Goal: Task Accomplishment & Management: Use online tool/utility

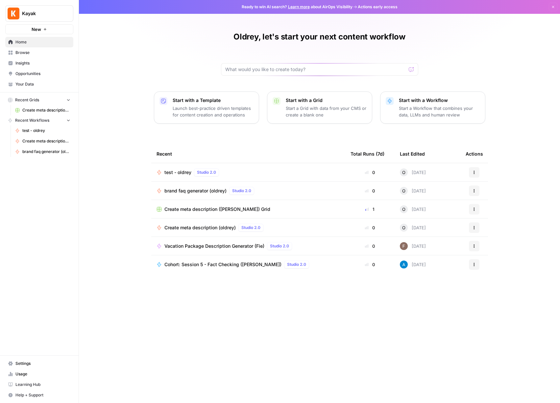
click at [251, 171] on div "test - oldrey Studio 2.0" at bounding box center [248, 172] width 183 height 8
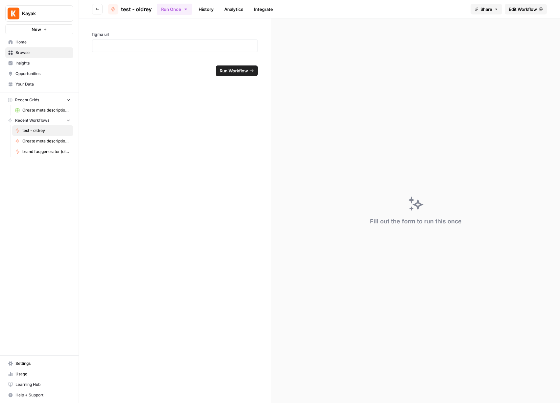
click at [522, 13] on link "Edit Workflow" at bounding box center [526, 9] width 42 height 11
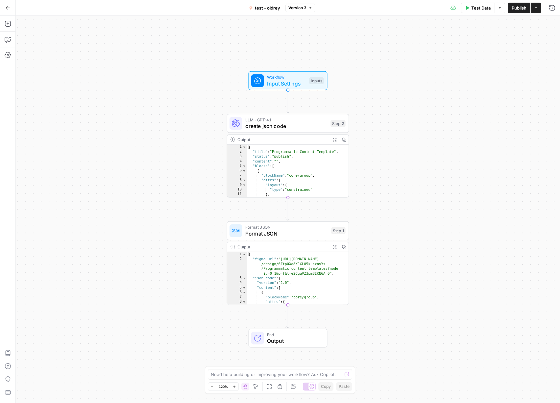
click at [186, 130] on div "Workflow Input Settings Inputs LLM · GPT-4.1 create json code Step 2 Output Exp…" at bounding box center [288, 209] width 544 height 387
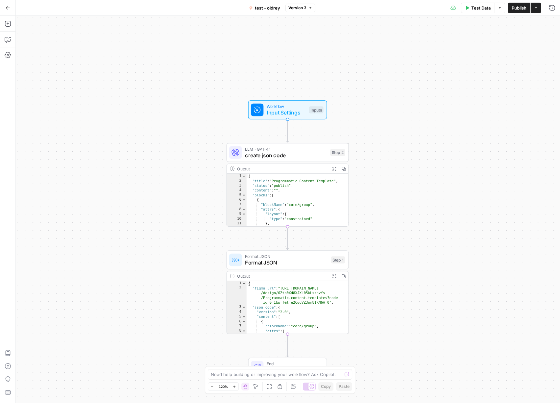
click at [258, 10] on span "test - oldrey" at bounding box center [267, 8] width 25 height 7
click at [30, 50] on input "test - oldrey" at bounding box center [77, 49] width 109 height 7
type input "test figma - [PERSON_NAME]"
click at [518, 6] on span "Publish" at bounding box center [519, 8] width 15 height 7
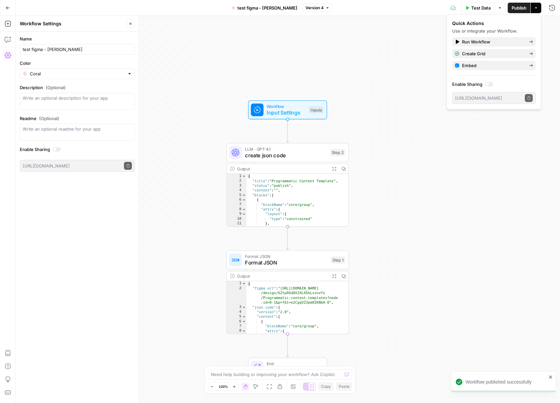
click at [6, 6] on icon "button" at bounding box center [8, 8] width 5 height 5
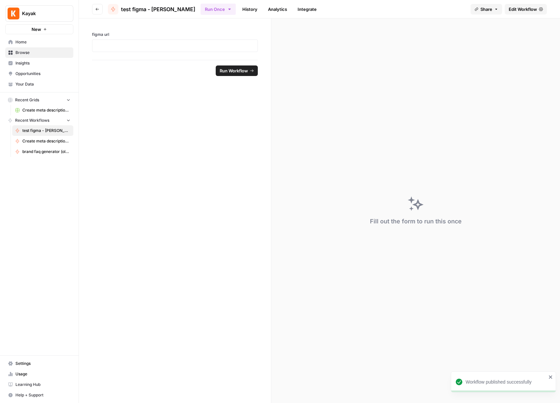
click at [33, 32] on span "New" at bounding box center [37, 29] width 10 height 7
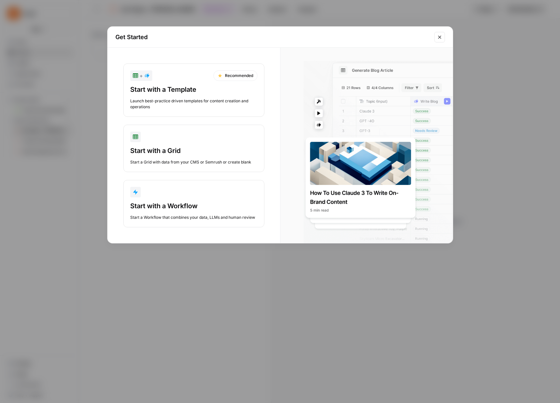
click at [438, 35] on icon "Close modal" at bounding box center [439, 37] width 5 height 5
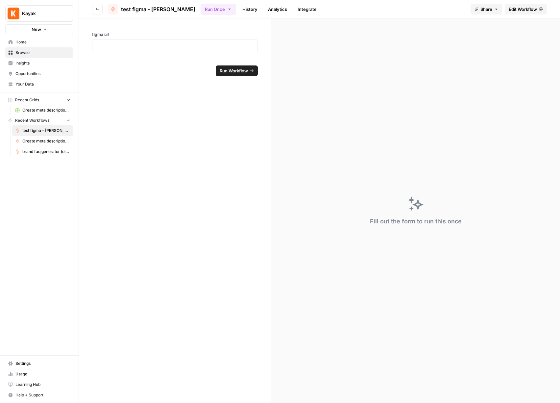
click at [37, 29] on span "New" at bounding box center [37, 29] width 10 height 7
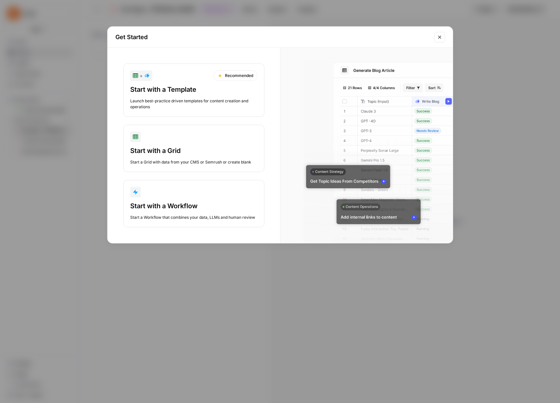
click at [178, 95] on div "Start with a Template Launch best-practice driven templates for content creatio…" at bounding box center [193, 97] width 127 height 25
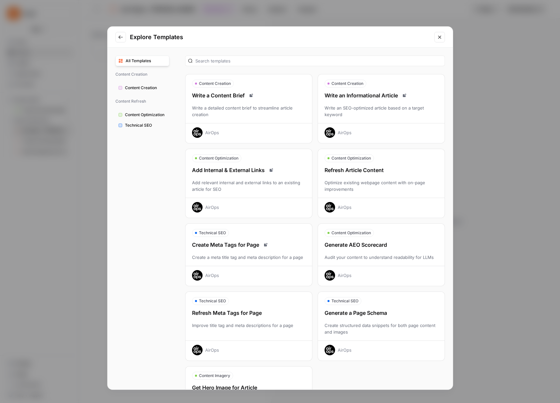
click at [121, 36] on icon "Go to previous step" at bounding box center [120, 37] width 5 height 5
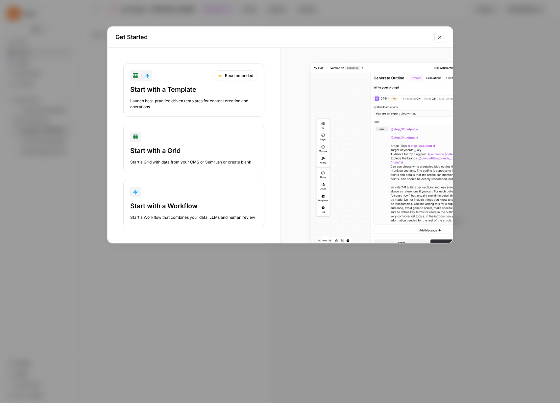
click at [222, 201] on div "Start with a Workflow" at bounding box center [193, 205] width 127 height 9
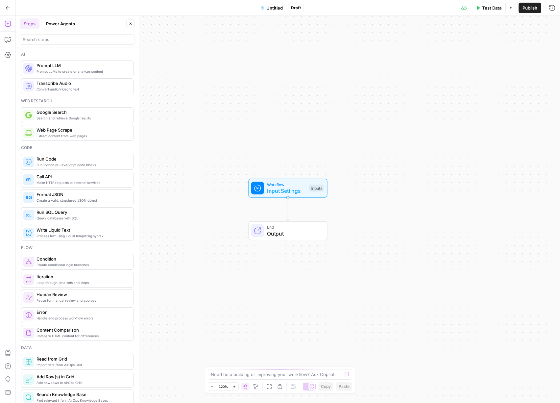
click at [88, 73] on span "Prompt LLMs to create or analyze content" at bounding box center [81, 71] width 91 height 5
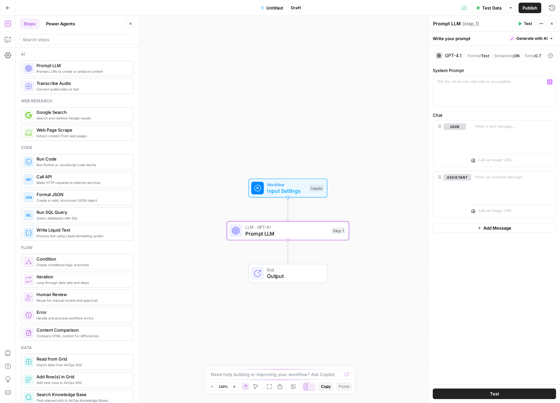
click at [453, 57] on div "GPT-4.1" at bounding box center [453, 55] width 17 height 5
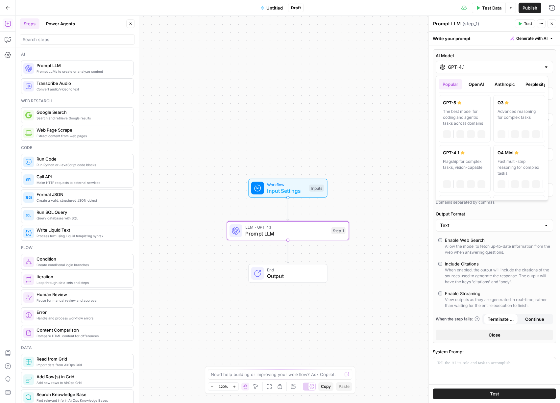
click at [468, 71] on div "GPT-4.1" at bounding box center [494, 67] width 117 height 12
click at [466, 113] on div "The best model for coding and agentic tasks across domains" at bounding box center [464, 118] width 43 height 18
type input "GPT-5"
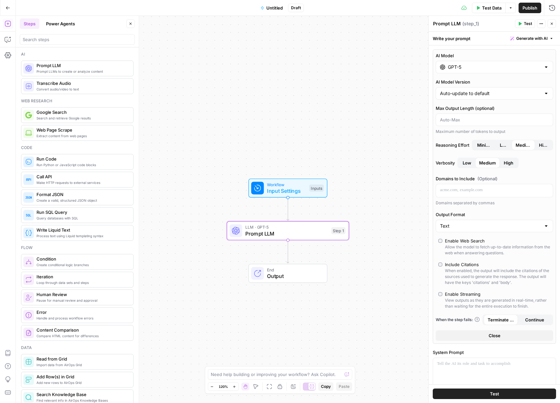
click at [553, 20] on button "Close" at bounding box center [551, 23] width 9 height 9
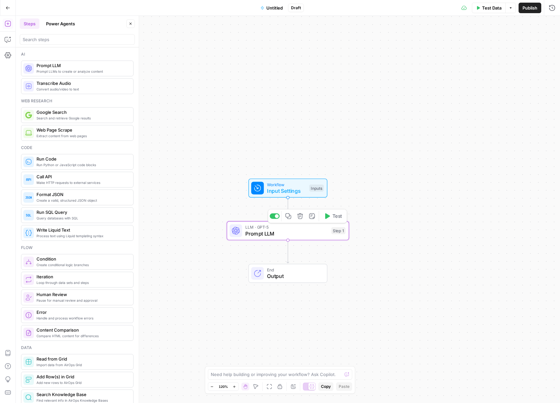
click at [286, 231] on span "Prompt LLM" at bounding box center [286, 234] width 83 height 8
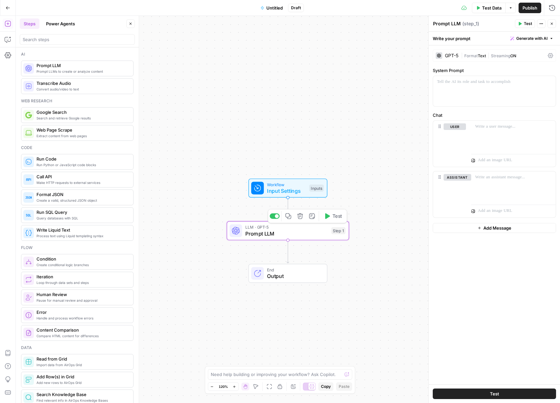
click at [303, 232] on span "Prompt LLM" at bounding box center [286, 234] width 83 height 8
click at [7, 7] on icon "button" at bounding box center [8, 8] width 5 height 5
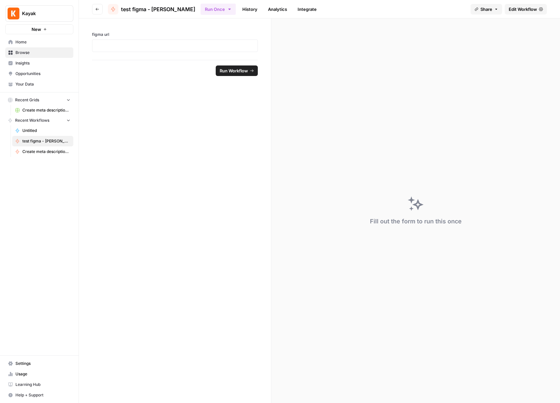
click at [28, 42] on span "Home" at bounding box center [42, 42] width 55 height 6
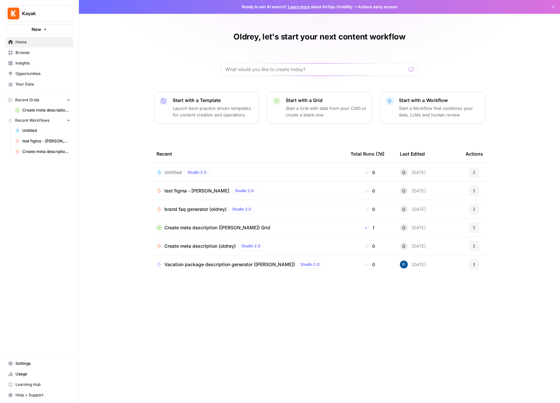
click at [33, 14] on span "Kayak" at bounding box center [42, 13] width 40 height 7
click at [32, 48] on span "Kayak" at bounding box center [60, 49] width 81 height 7
click at [34, 55] on span "Browse" at bounding box center [42, 53] width 55 height 6
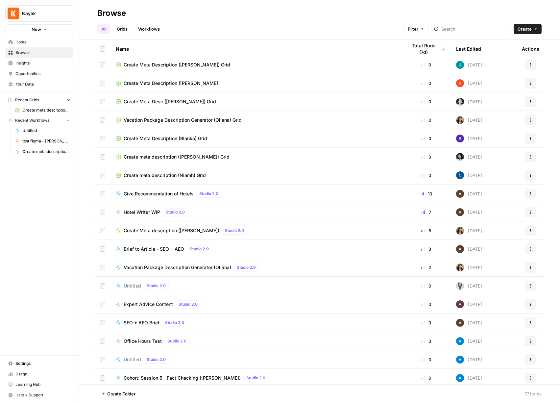
scroll to position [770, 0]
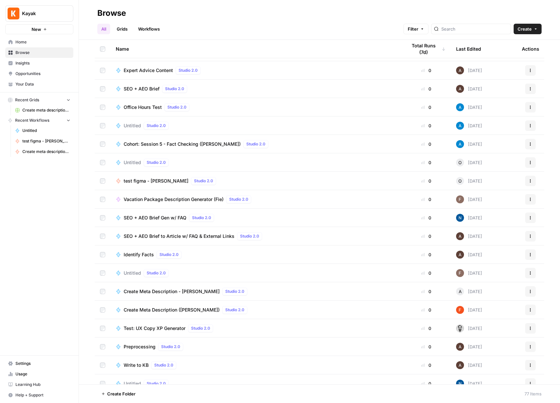
click at [35, 64] on span "Insights" at bounding box center [42, 63] width 55 height 6
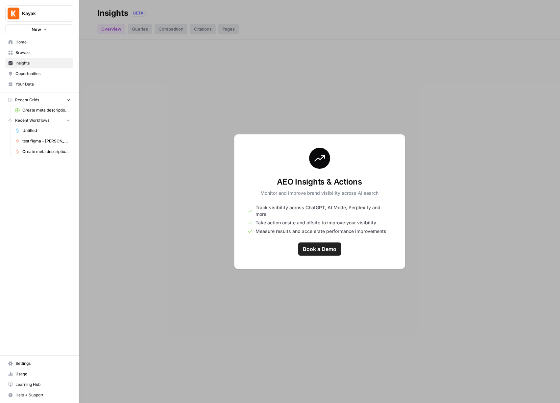
click at [36, 53] on span "Browse" at bounding box center [42, 53] width 55 height 6
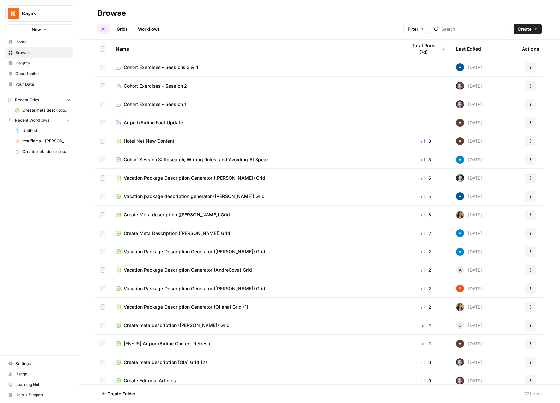
click at [313, 161] on div "Cohort Session 3: Research, Writing Rules, and Avoiding AI Speak" at bounding box center [256, 159] width 280 height 7
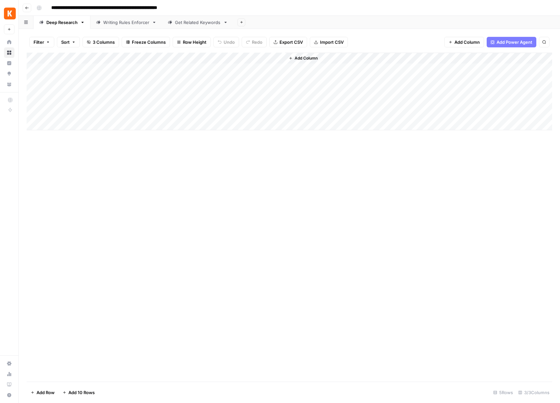
click at [25, 8] on icon "button" at bounding box center [26, 8] width 3 height 3
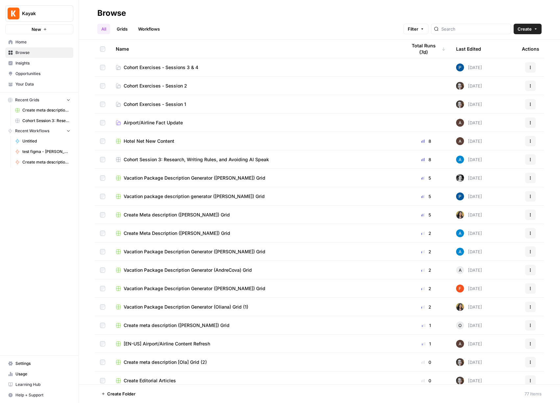
click at [31, 41] on span "Home" at bounding box center [42, 42] width 55 height 6
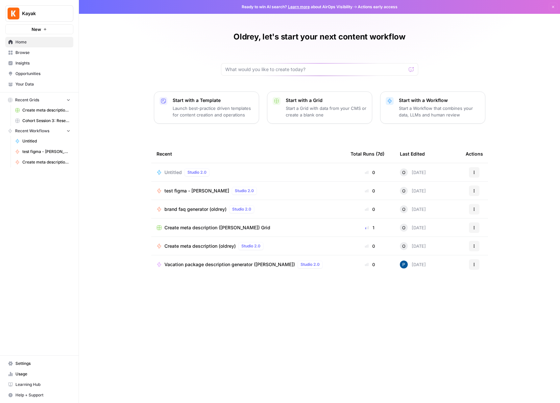
click at [30, 51] on span "Browse" at bounding box center [42, 53] width 55 height 6
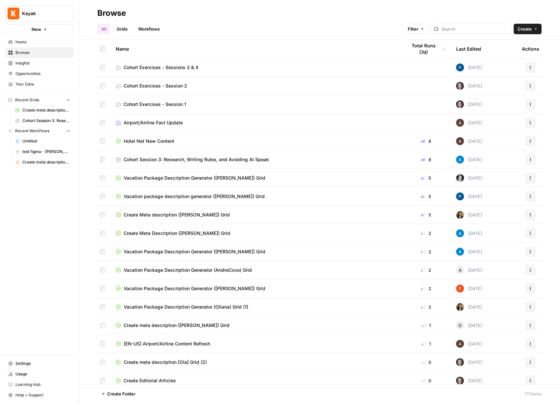
click at [180, 67] on span "Cohort Exercises - Sessions 3 & 4" at bounding box center [161, 67] width 75 height 7
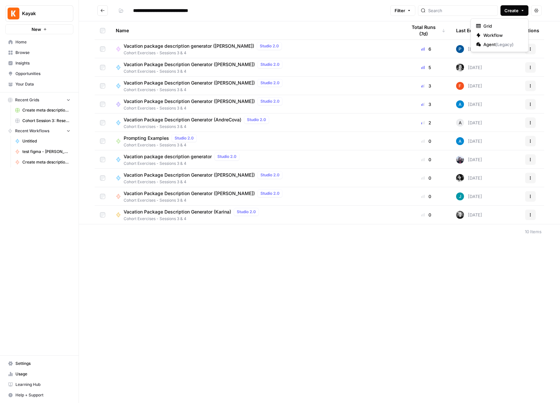
click at [511, 11] on span "Create" at bounding box center [511, 10] width 14 height 7
click at [498, 34] on span "Workflow" at bounding box center [501, 35] width 37 height 7
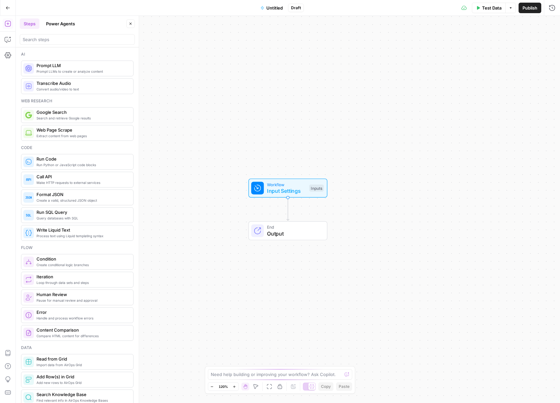
click at [275, 7] on span "Untitled" at bounding box center [274, 8] width 16 height 7
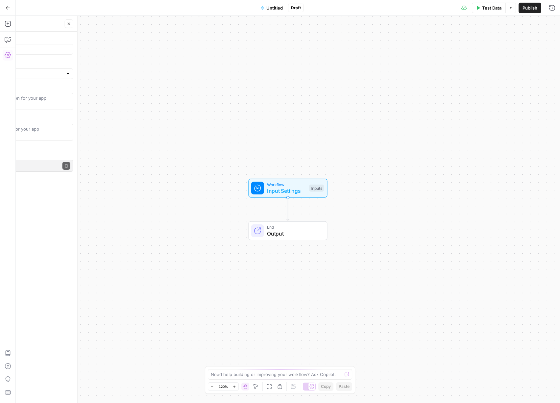
click at [275, 7] on span "Untitled" at bounding box center [274, 8] width 16 height 7
click at [104, 73] on input "Color" at bounding box center [77, 73] width 95 height 7
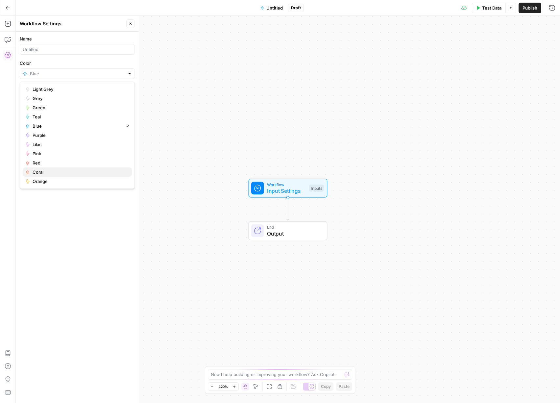
click at [61, 168] on button "Coral" at bounding box center [77, 171] width 109 height 9
type input "Coral"
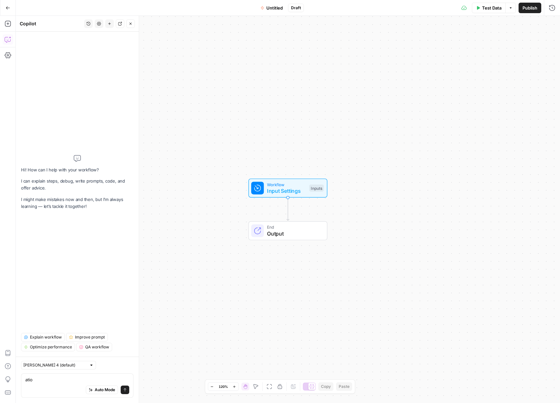
type textarea "atio"
click at [276, 8] on span "Untitled" at bounding box center [274, 8] width 16 height 7
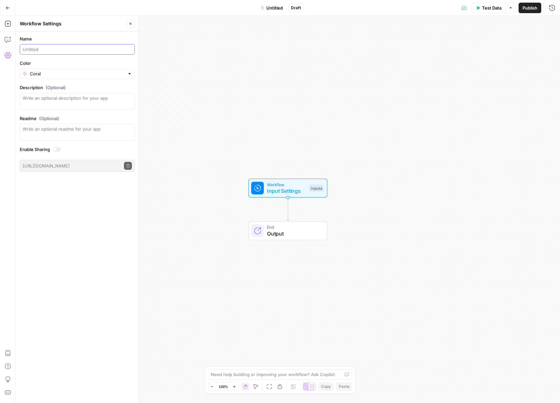
click at [63, 47] on input "Name" at bounding box center [77, 49] width 109 height 7
type input "Vacation package description generator (oldrey)"
click at [230, 137] on div "Workflow Input Settings Inputs End Output" at bounding box center [288, 209] width 544 height 387
click at [332, 81] on div "Workflow Input Settings Inputs End Output" at bounding box center [288, 209] width 544 height 387
click at [532, 12] on button "Publish" at bounding box center [530, 8] width 23 height 11
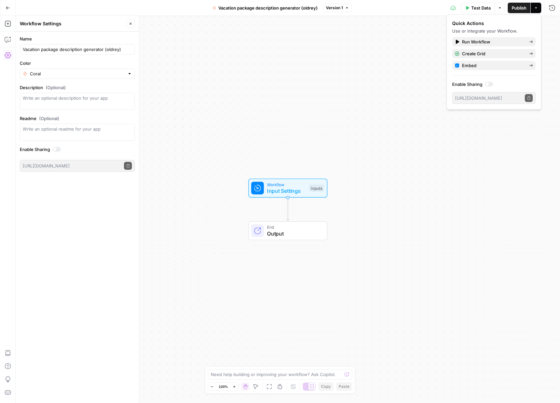
click at [372, 92] on div "Workflow Input Settings Inputs End Output" at bounding box center [288, 209] width 544 height 387
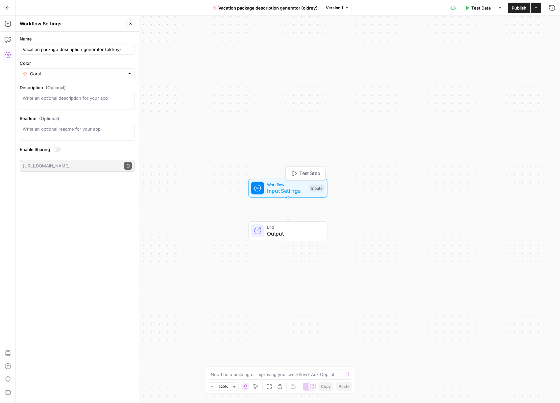
click at [293, 185] on span "Workflow" at bounding box center [286, 184] width 39 height 6
click at [483, 45] on span "Add Field" at bounding box center [485, 44] width 19 height 7
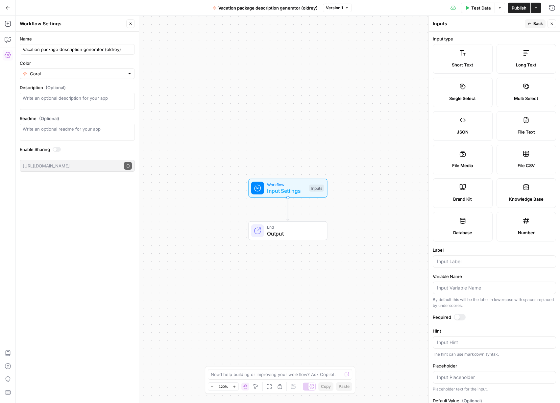
click at [475, 187] on label "Brand Kit" at bounding box center [463, 193] width 60 height 30
type input "Brand Kit"
type input "brand_kit"
click at [456, 316] on div at bounding box center [456, 316] width 5 height 5
click at [538, 24] on span "Back" at bounding box center [538, 24] width 10 height 6
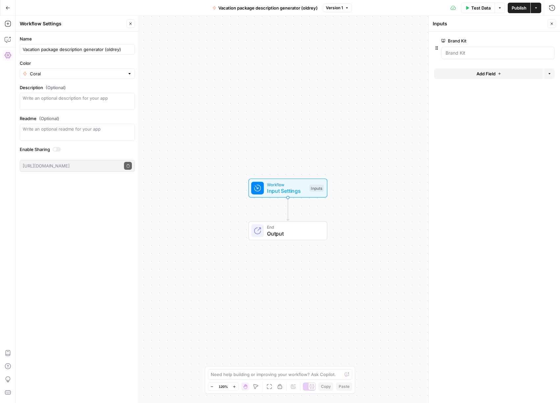
click at [494, 73] on span "Add Field" at bounding box center [485, 73] width 19 height 7
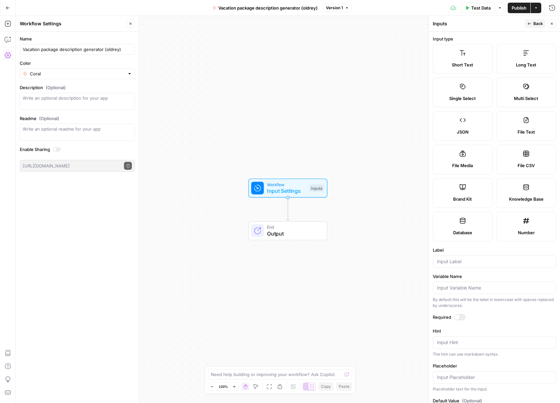
click at [470, 62] on span "Short Text" at bounding box center [462, 64] width 21 height 7
click at [482, 263] on input "Label" at bounding box center [494, 261] width 115 height 7
type input "city"
click at [534, 22] on span "Back" at bounding box center [538, 24] width 10 height 6
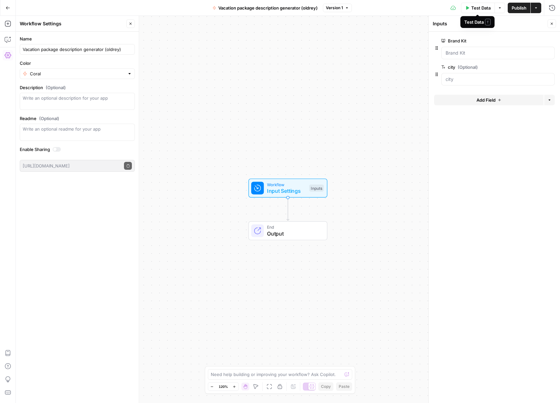
click at [377, 72] on div "Workflow Input Settings Inputs End Output" at bounding box center [288, 209] width 544 height 387
click at [498, 6] on span "button" at bounding box center [500, 8] width 4 height 4
click at [357, 80] on div "Workflow Input Settings Inputs End Output" at bounding box center [288, 209] width 544 height 387
click at [296, 188] on span "Input Settings" at bounding box center [286, 191] width 39 height 8
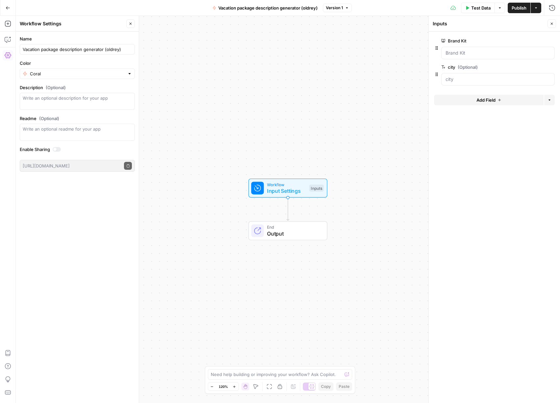
click at [550, 22] on icon "button" at bounding box center [552, 24] width 4 height 4
click at [487, 6] on span "Test Data" at bounding box center [480, 8] width 19 height 7
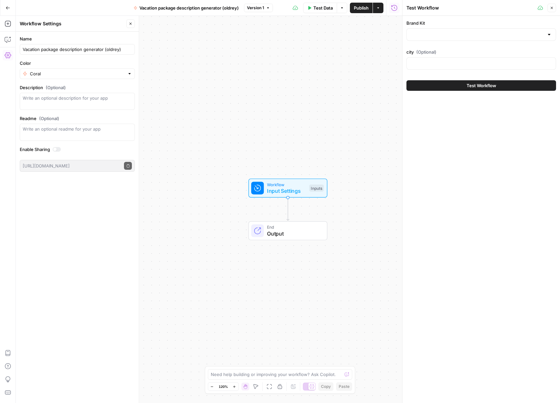
click at [464, 85] on button "Test Workflow" at bounding box center [481, 85] width 150 height 11
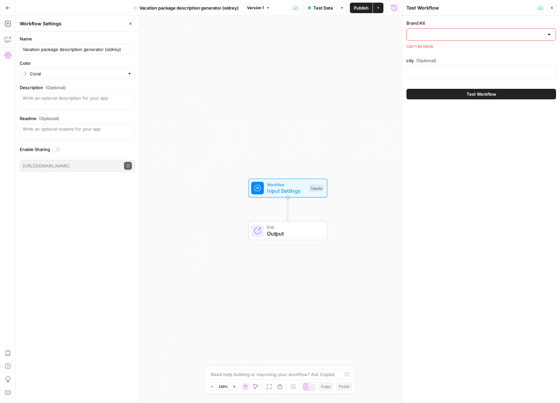
click at [470, 32] on input "Brand Kit" at bounding box center [477, 34] width 133 height 7
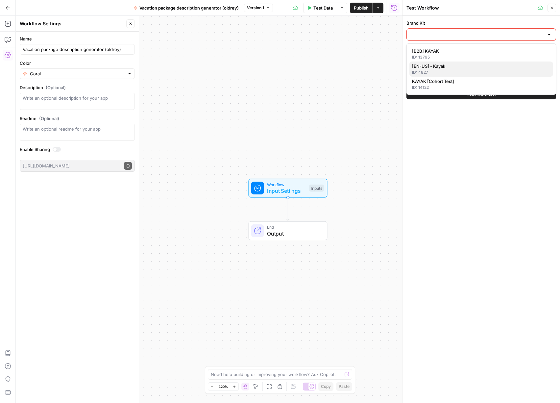
click at [452, 66] on span "[EN-US] - Kayak" at bounding box center [480, 66] width 136 height 7
type input "[EN-US] - Kayak"
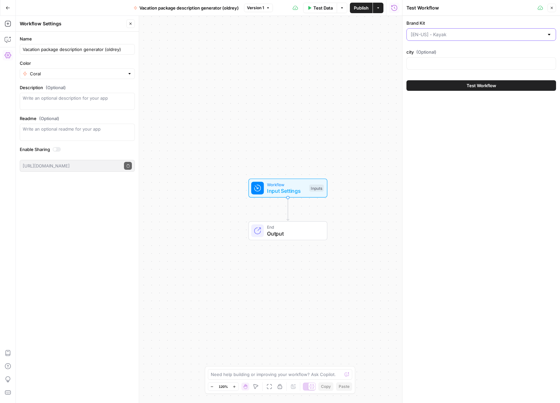
click at [464, 33] on input "Brand Kit" at bounding box center [477, 34] width 133 height 7
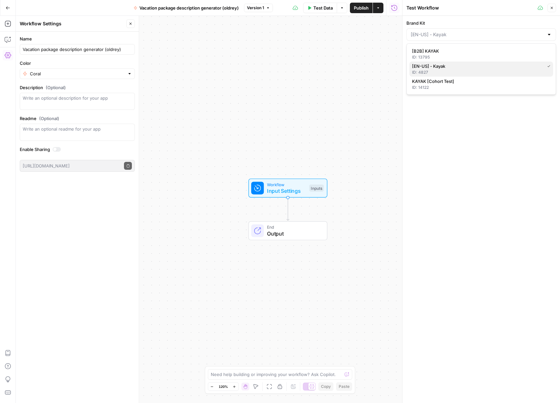
click at [450, 70] on div "ID: 4827" at bounding box center [481, 72] width 138 height 6
type input "[EN-US] - Kayak"
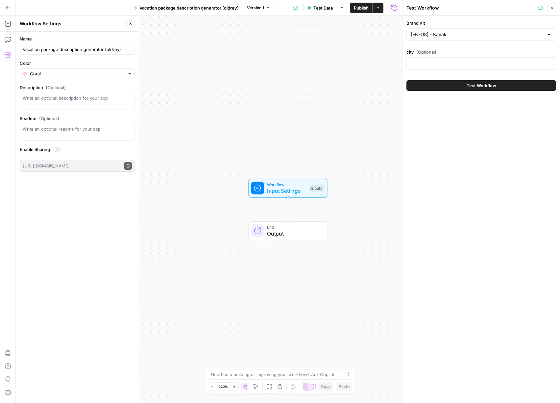
click at [467, 84] on span "Test Workflow" at bounding box center [482, 85] width 30 height 7
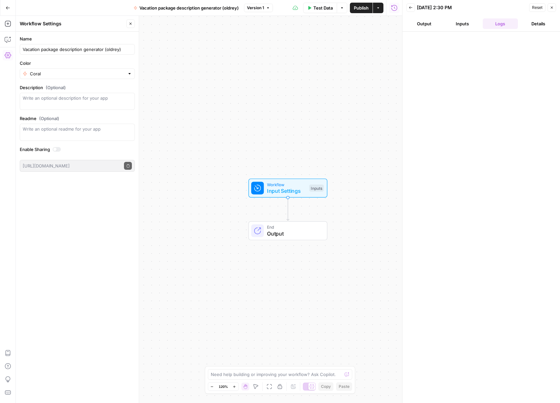
click at [551, 6] on icon "button" at bounding box center [552, 8] width 4 height 4
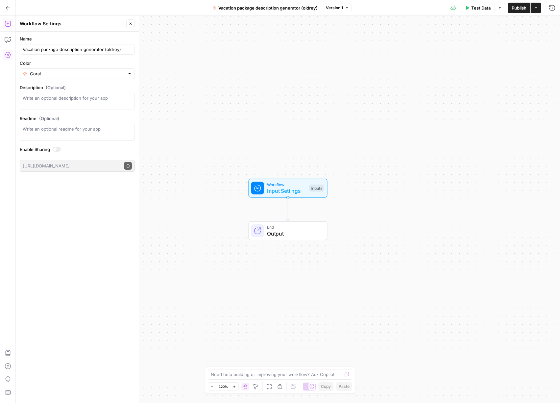
click at [7, 23] on icon "button" at bounding box center [8, 23] width 7 height 7
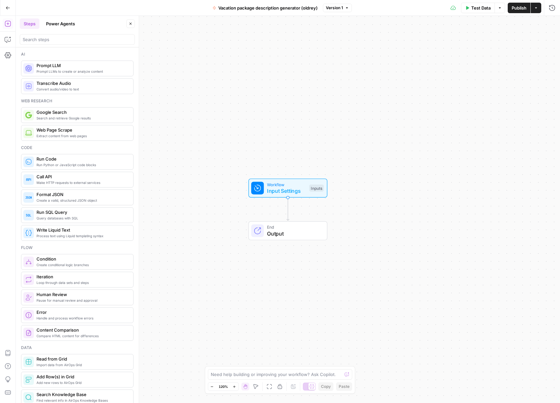
click at [77, 65] on span "Prompt LLM" at bounding box center [81, 65] width 91 height 7
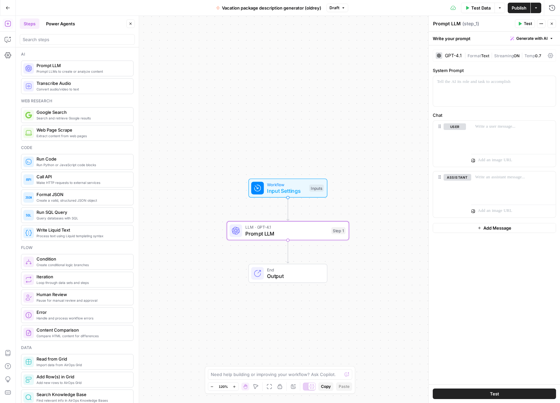
click at [291, 185] on span "Workflow" at bounding box center [286, 184] width 39 height 6
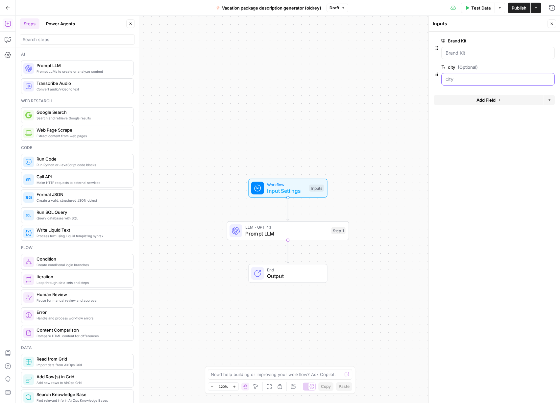
click at [477, 81] on input "city (Optional)" at bounding box center [498, 79] width 105 height 7
click at [485, 10] on span "Test Data" at bounding box center [480, 8] width 19 height 7
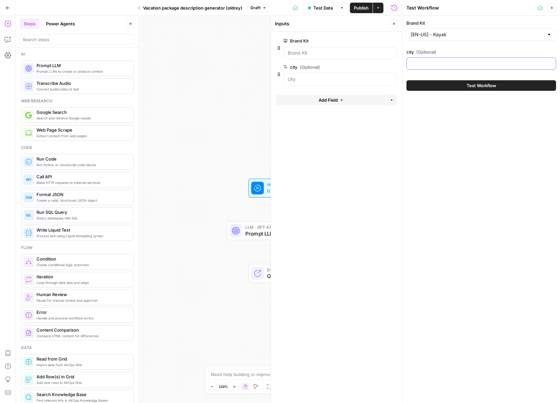
click at [461, 64] on input "city (Optional)" at bounding box center [481, 63] width 141 height 7
type input "Barcelona"
click at [475, 35] on input "Brand Kit" at bounding box center [477, 34] width 133 height 7
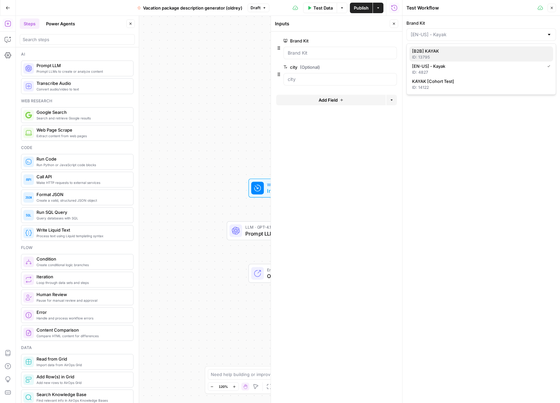
click at [457, 46] on button "[B2B] KAYAK ID: 13795" at bounding box center [481, 53] width 144 height 15
type input "[B2B] KAYAK"
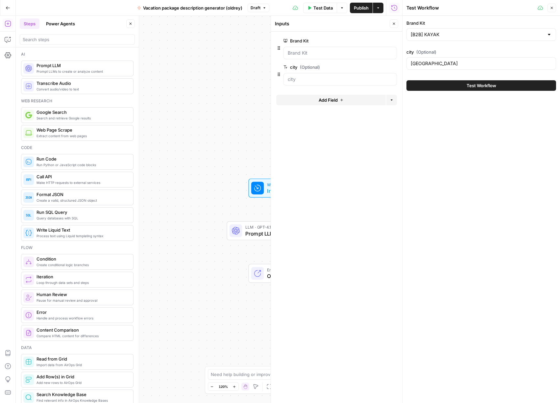
click at [481, 132] on div "Brand Kit [B2B] KAYAK city (Optional) Barcelona Test Workflow" at bounding box center [481, 209] width 158 height 387
click at [551, 7] on icon "button" at bounding box center [552, 8] width 4 height 4
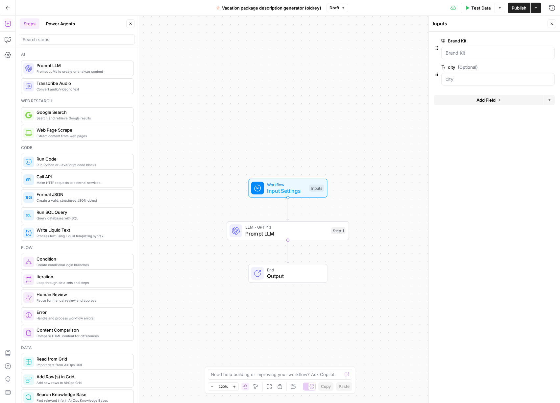
click at [551, 21] on button "Close" at bounding box center [551, 23] width 9 height 9
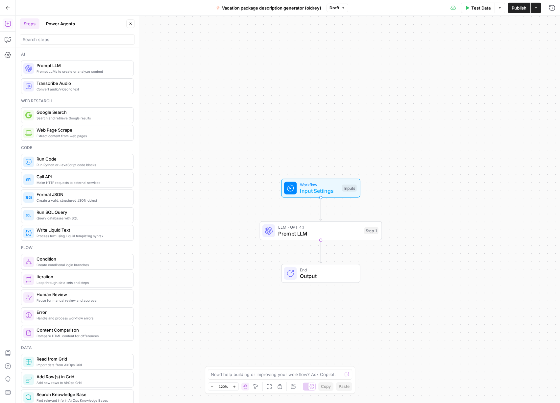
click at [332, 226] on span "LLM · GPT-4.1" at bounding box center [319, 227] width 83 height 6
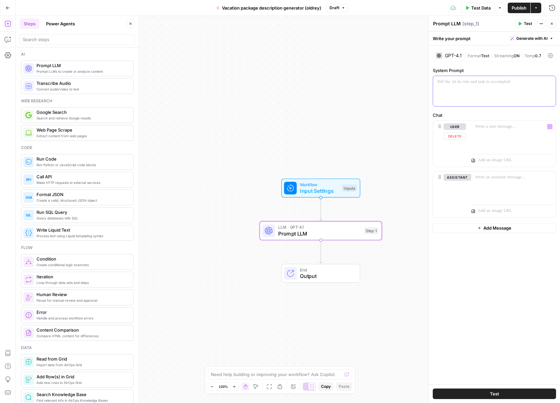
click at [468, 87] on div at bounding box center [494, 91] width 123 height 30
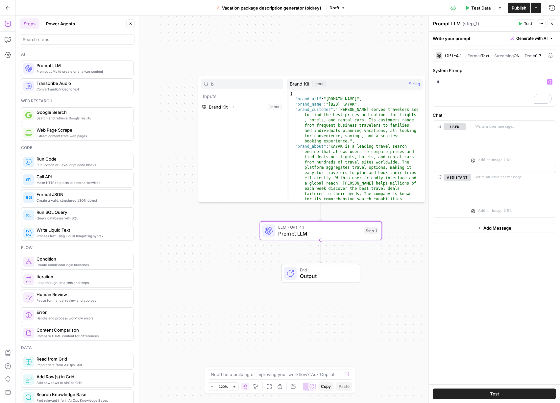
type input "b"
click at [232, 108] on icon "button" at bounding box center [233, 107] width 4 height 4
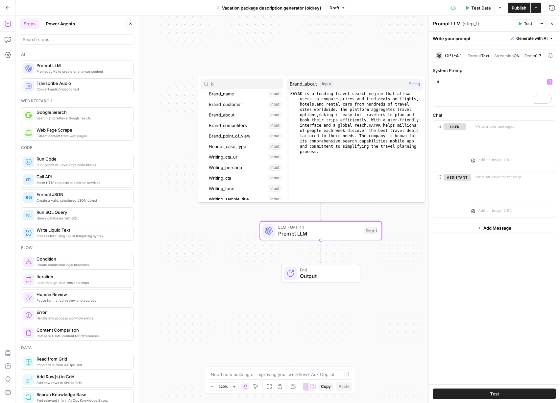
scroll to position [36, 0]
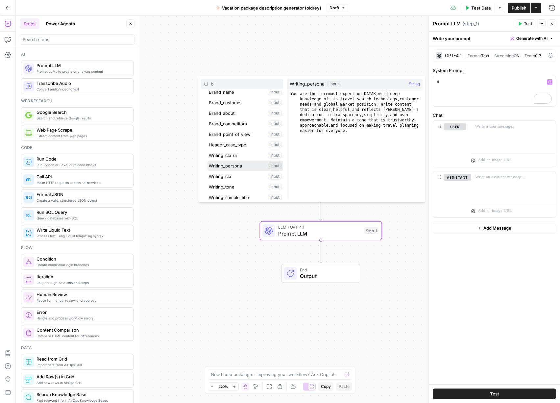
click at [240, 167] on button "Select variable Writing_persona" at bounding box center [245, 165] width 76 height 11
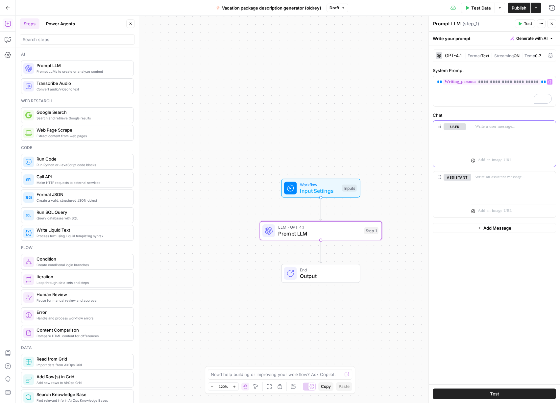
click at [500, 127] on p at bounding box center [513, 126] width 77 height 7
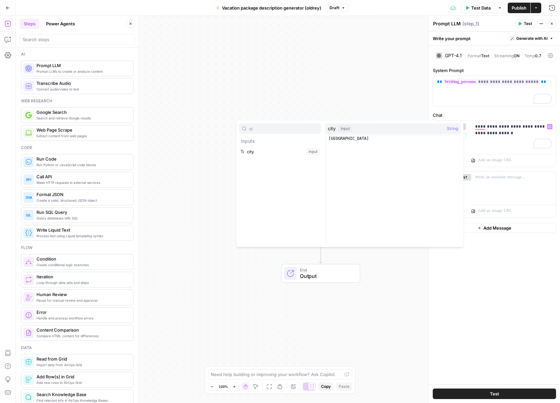
type input "ci"
click at [255, 150] on button "Select variable city" at bounding box center [280, 151] width 82 height 11
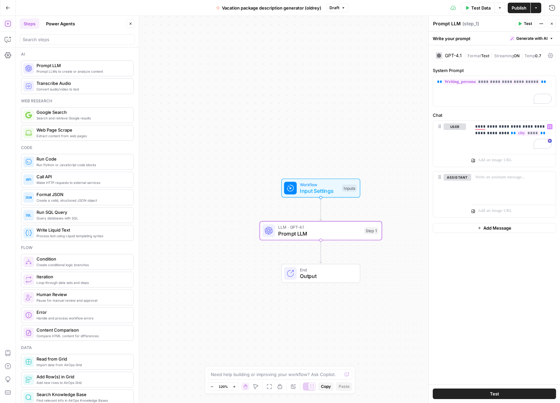
click at [523, 23] on button "Test" at bounding box center [525, 23] width 20 height 9
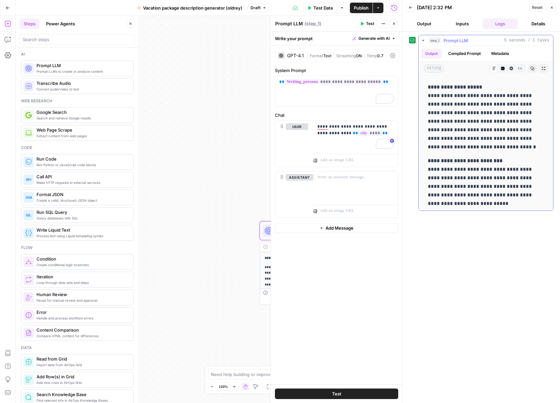
scroll to position [275, 0]
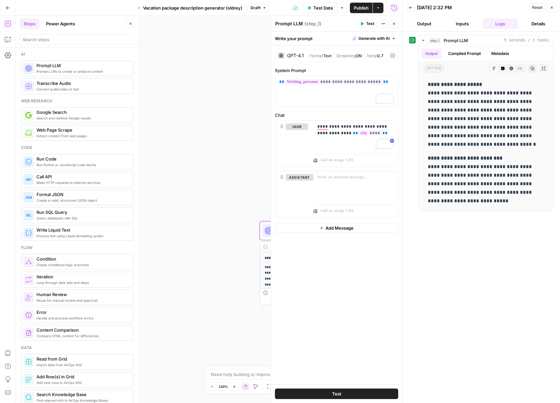
click at [299, 53] on div "GPT-4.1" at bounding box center [291, 55] width 26 height 7
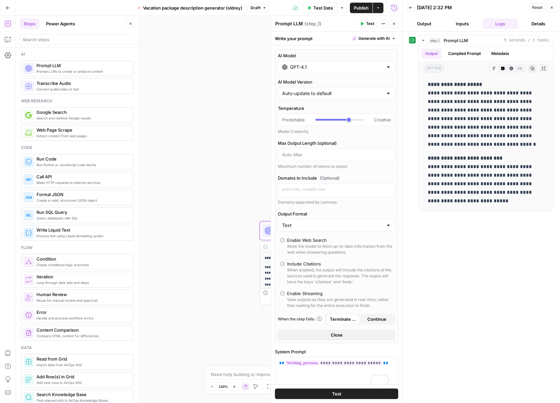
click at [310, 68] on input "GPT-4.1" at bounding box center [336, 67] width 93 height 7
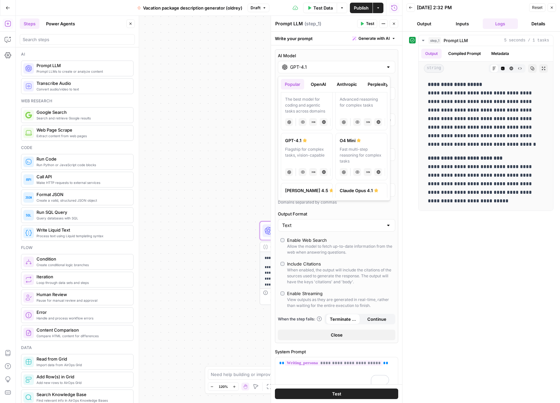
scroll to position [80, 0]
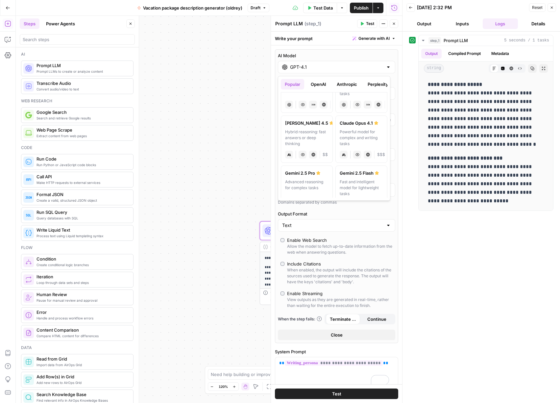
click at [359, 131] on div "Powerful model for complex and writing tasks" at bounding box center [361, 138] width 43 height 18
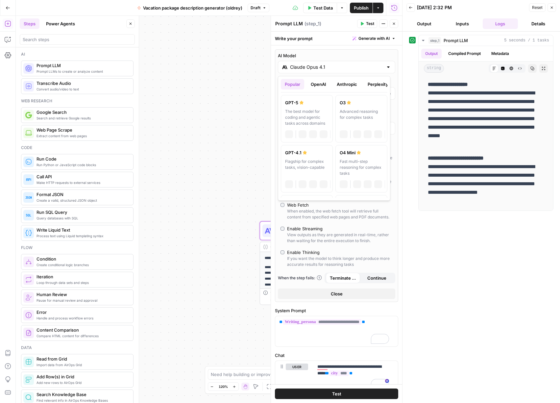
click at [364, 68] on input "Claude Opus 4.1" at bounding box center [336, 67] width 93 height 7
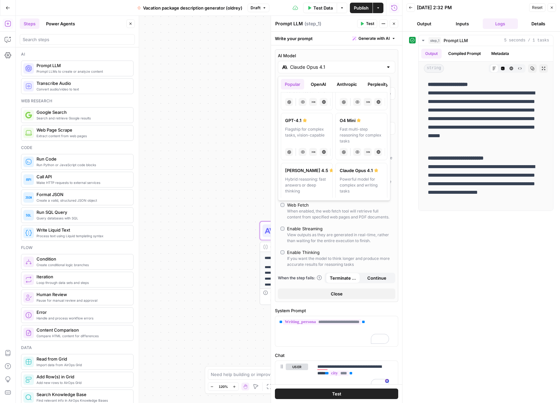
scroll to position [0, 0]
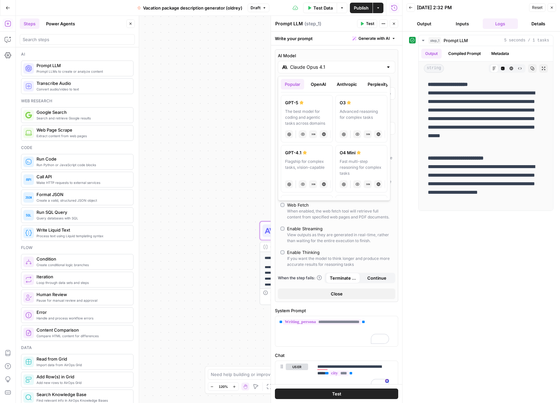
drag, startPoint x: 375, startPoint y: 84, endPoint x: 328, endPoint y: 89, distance: 46.6
click at [328, 89] on ul "Popular OpenAI Anthropic Perplexity Google Other" at bounding box center [334, 84] width 107 height 11
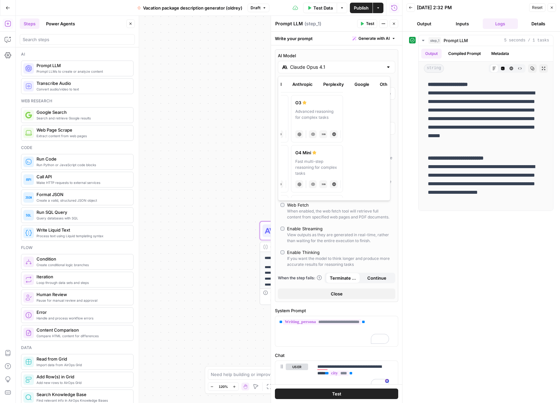
scroll to position [0, 53]
click at [382, 83] on button "Other" at bounding box center [378, 84] width 20 height 11
click at [357, 82] on button "Google" at bounding box center [353, 84] width 23 height 11
click at [328, 83] on button "Perplexity" at bounding box center [325, 84] width 29 height 11
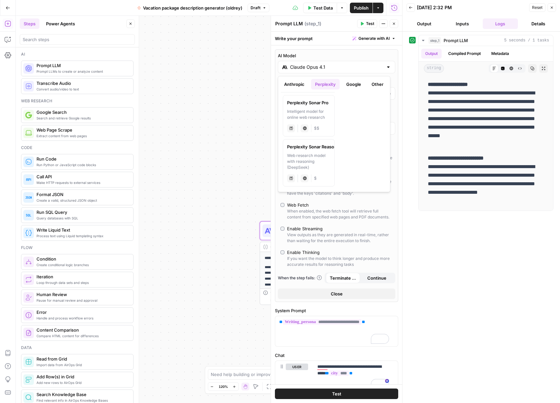
click at [300, 83] on button "Anthropic" at bounding box center [294, 84] width 28 height 11
click at [307, 150] on label "Claude Sonnet 4 Hybrid reasoning: fast answers or deep thinking anthropic Visio…" at bounding box center [309, 161] width 52 height 47
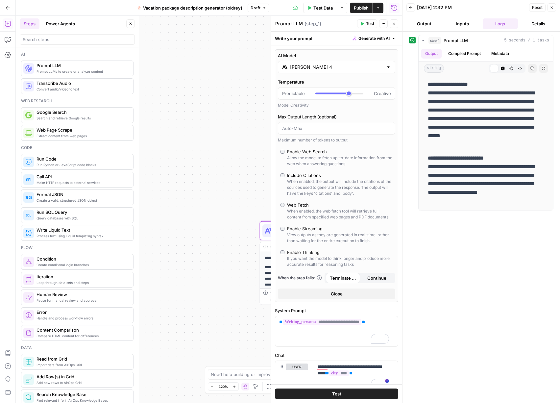
click at [368, 23] on span "Test" at bounding box center [370, 24] width 8 height 6
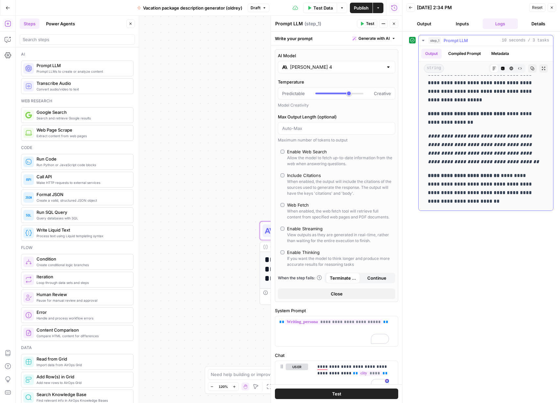
scroll to position [464, 0]
click at [330, 73] on div "Claude Sonnet 4" at bounding box center [336, 67] width 117 height 12
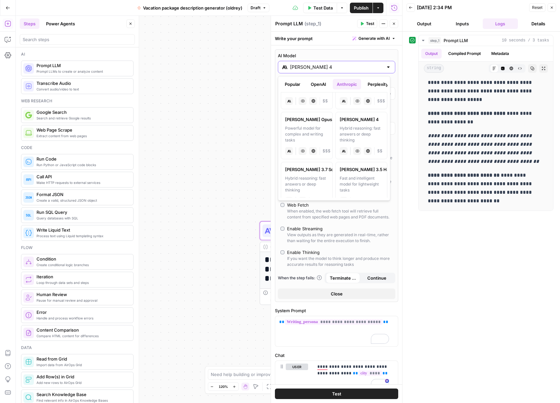
scroll to position [97, 0]
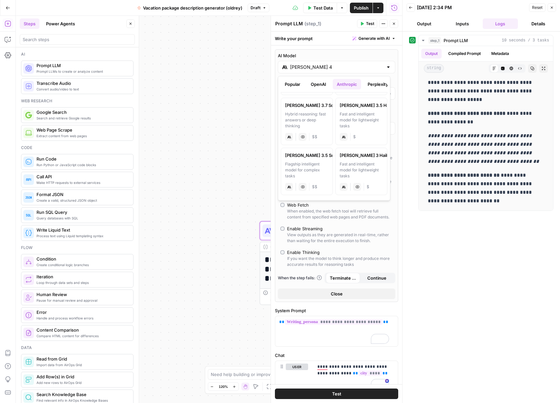
click at [292, 83] on button "Popular" at bounding box center [292, 84] width 23 height 11
click at [311, 164] on div "Advanced reasoning for complex tasks" at bounding box center [306, 170] width 43 height 18
type input "Gemini 2.5 Pro"
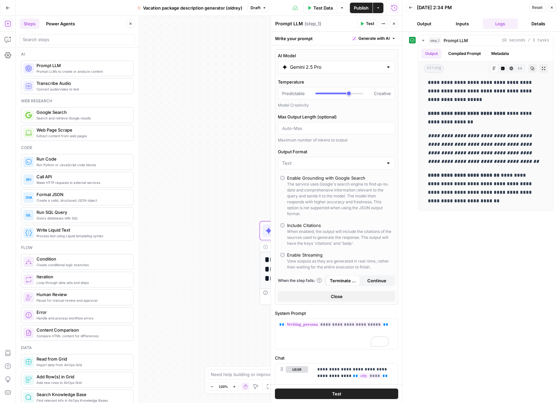
click at [366, 21] on span "Test" at bounding box center [370, 24] width 8 height 6
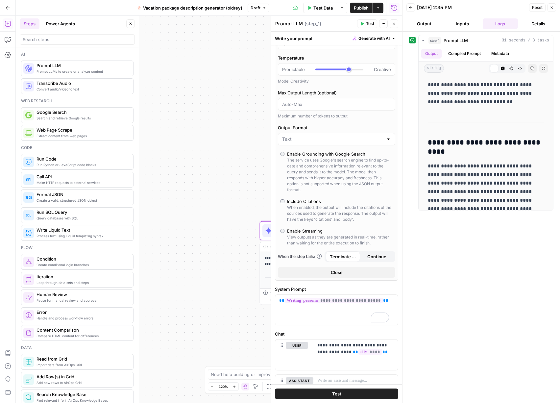
scroll to position [64, 0]
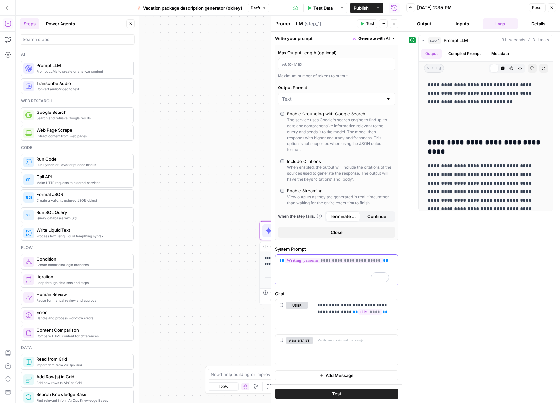
click at [342, 270] on div "**********" at bounding box center [336, 270] width 123 height 30
click at [377, 322] on div "**********" at bounding box center [355, 314] width 85 height 30
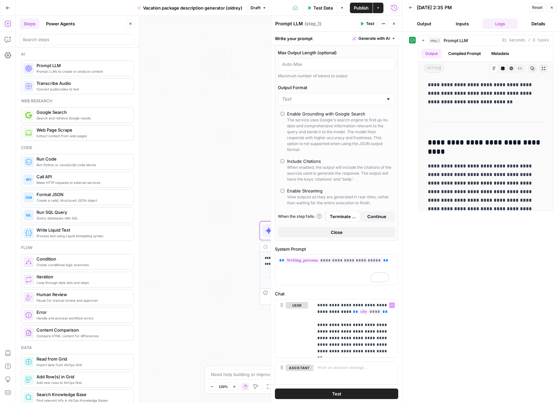
click at [372, 23] on span "Test" at bounding box center [370, 24] width 8 height 6
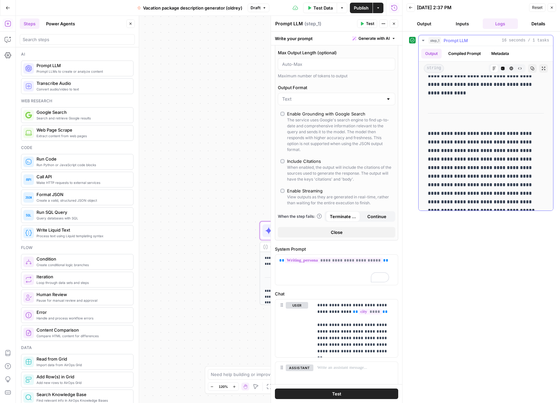
scroll to position [18, 0]
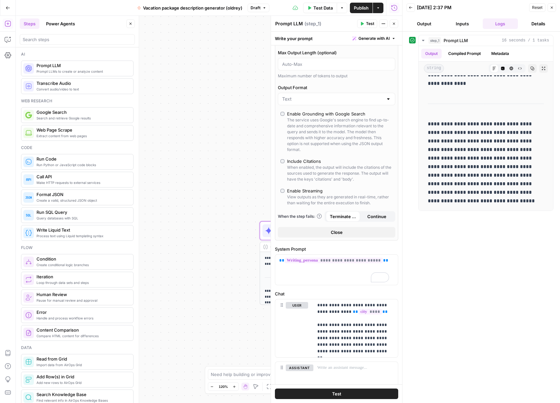
click at [363, 26] on button "Test" at bounding box center [367, 23] width 20 height 9
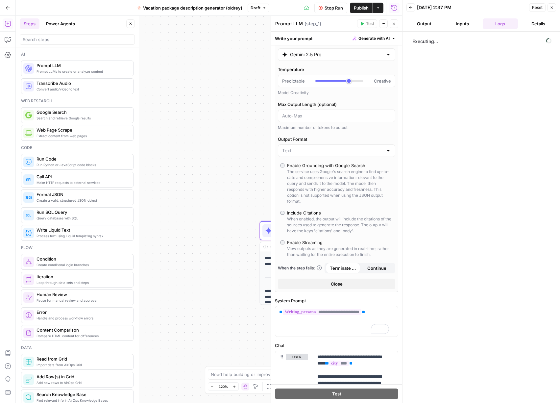
scroll to position [0, 0]
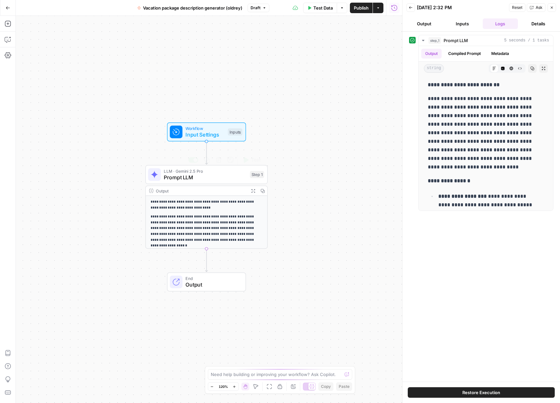
click at [191, 178] on span "Prompt LLM" at bounding box center [205, 177] width 83 height 8
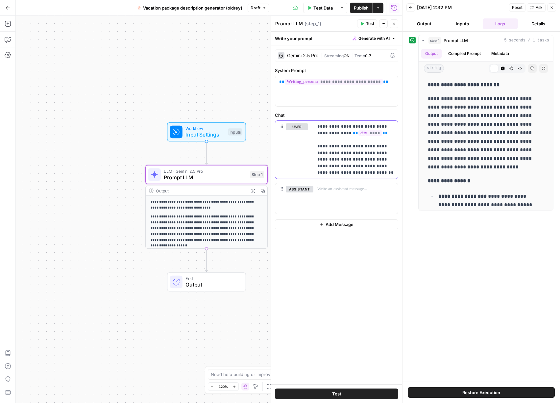
click at [380, 133] on p "**********" at bounding box center [355, 149] width 77 height 53
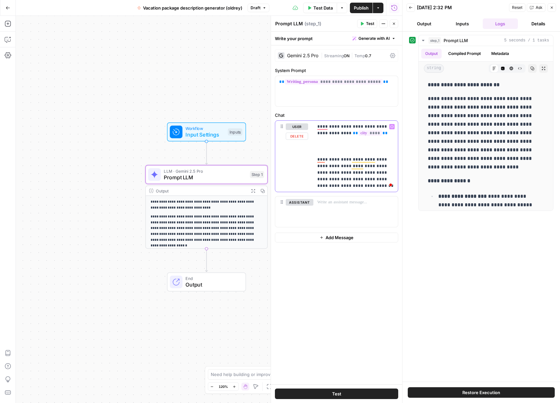
click at [334, 147] on p "**********" at bounding box center [355, 156] width 77 height 66
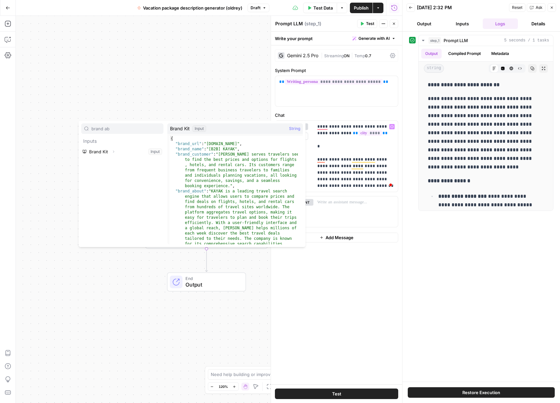
type input "brand ab"
click at [114, 153] on icon "button" at bounding box center [113, 152] width 4 height 4
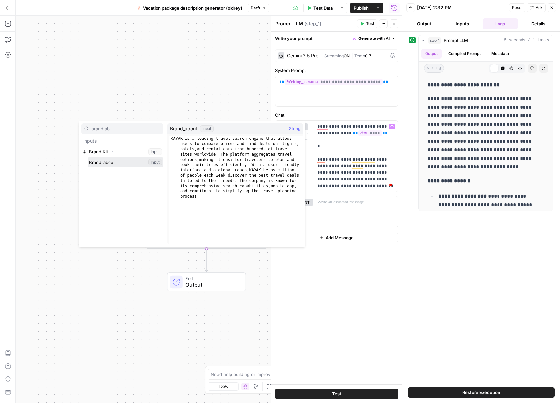
click at [112, 163] on button "Select variable Brand_about" at bounding box center [126, 162] width 76 height 11
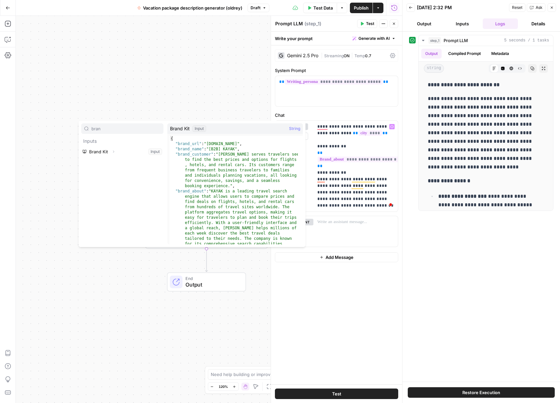
type input "bran"
click at [110, 151] on button "Expand" at bounding box center [113, 151] width 9 height 9
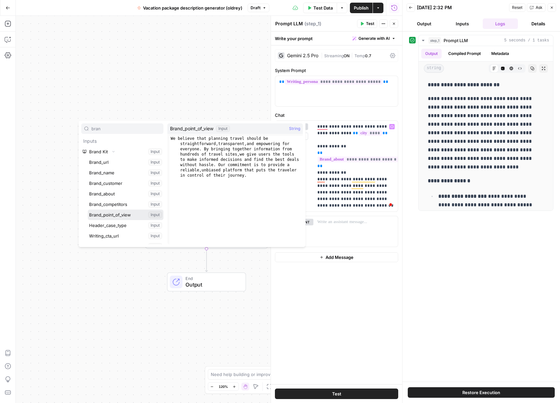
click at [112, 214] on button "Select variable Brand_point_of_view" at bounding box center [126, 214] width 76 height 11
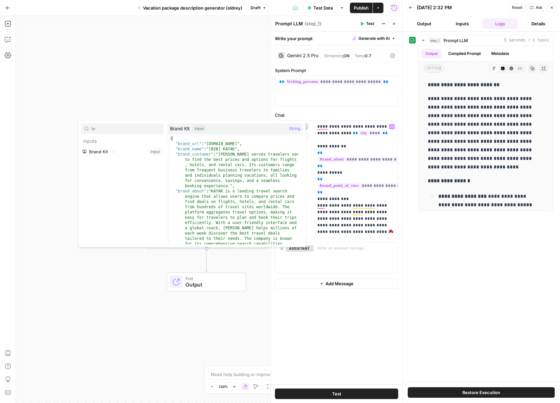
type input "b"
type input "tone"
click at [110, 152] on button "Expand" at bounding box center [113, 151] width 9 height 9
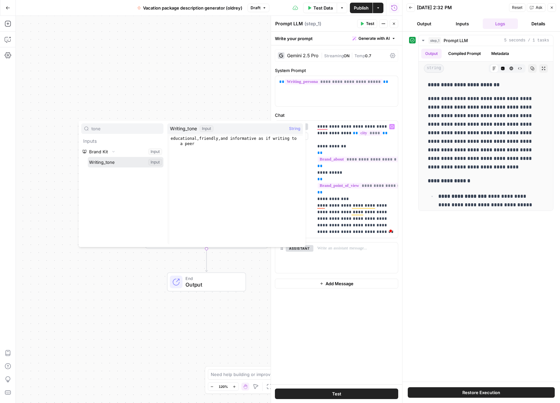
click at [110, 159] on button "Select variable Writing_tone" at bounding box center [126, 162] width 76 height 11
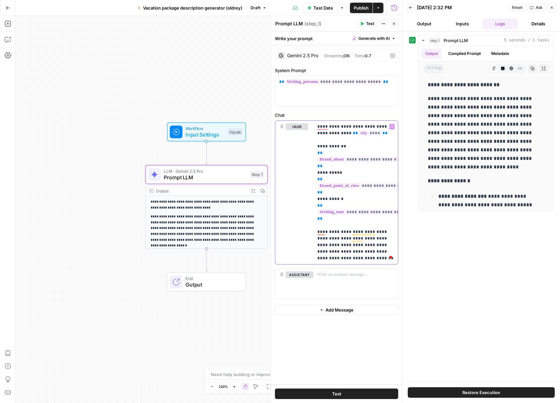
click at [363, 257] on p "**********" at bounding box center [355, 192] width 77 height 138
click at [365, 24] on button "Test" at bounding box center [367, 23] width 20 height 9
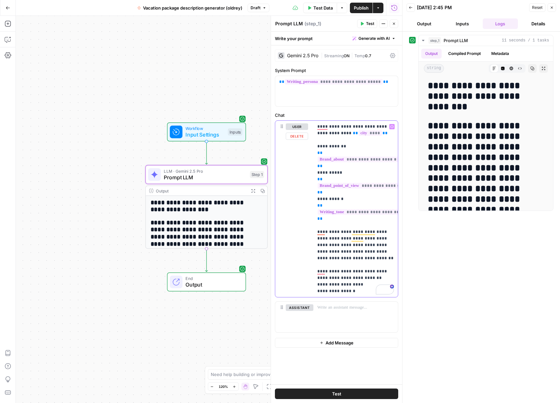
click at [360, 277] on p "**********" at bounding box center [355, 208] width 77 height 171
click at [368, 27] on button "Test" at bounding box center [367, 23] width 20 height 9
click at [333, 278] on p "**********" at bounding box center [355, 208] width 77 height 171
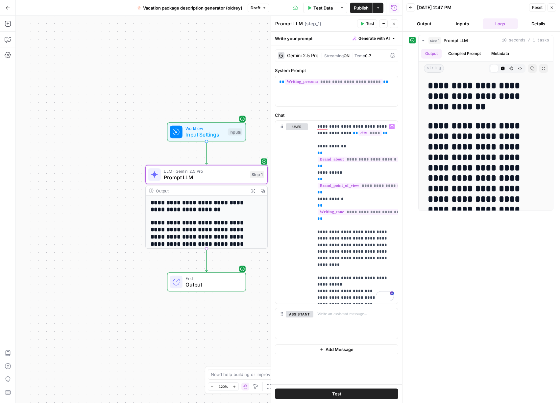
click at [351, 392] on button "Test" at bounding box center [336, 393] width 123 height 11
click at [327, 284] on p "**********" at bounding box center [355, 212] width 77 height 178
click at [349, 396] on button "Test" at bounding box center [336, 393] width 123 height 11
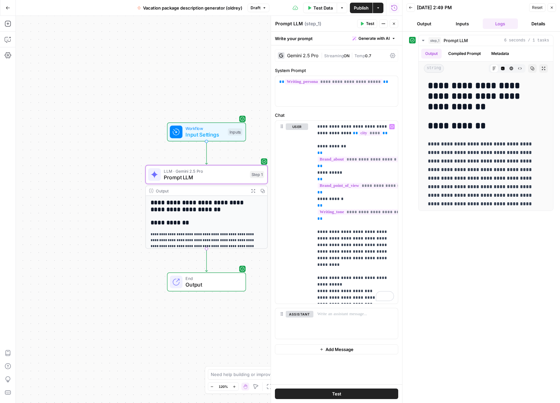
click at [7, 6] on icon "button" at bounding box center [8, 8] width 5 height 5
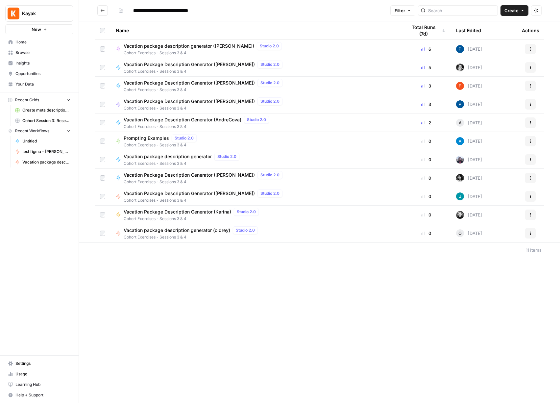
click at [100, 12] on icon "Go back" at bounding box center [102, 10] width 5 height 5
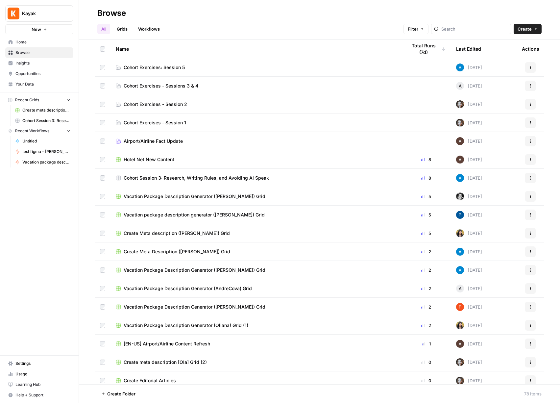
click at [26, 81] on link "Your Data" at bounding box center [39, 84] width 68 height 11
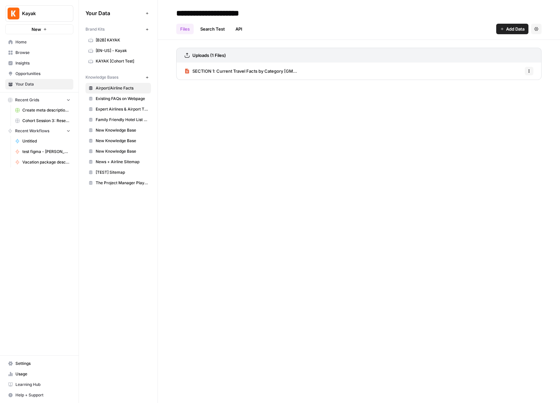
click at [109, 176] on link "[TEST] Sitemap" at bounding box center [117, 172] width 65 height 11
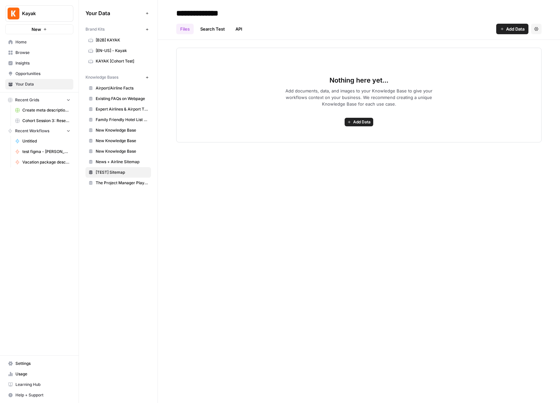
click at [365, 121] on span "Add Data" at bounding box center [361, 122] width 17 height 6
click at [336, 144] on span "Web Scrape" at bounding box center [335, 145] width 60 height 7
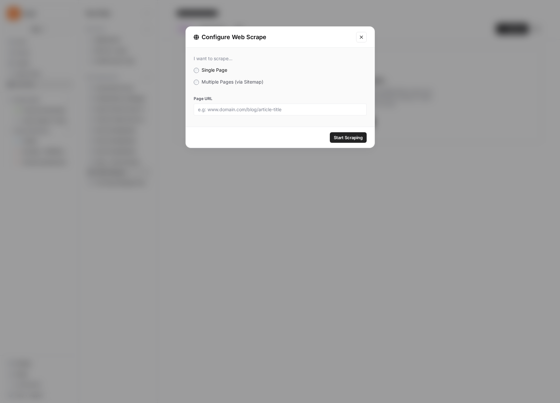
click at [223, 82] on span "Multiple Pages (via Sitemap)" at bounding box center [233, 82] width 62 height 6
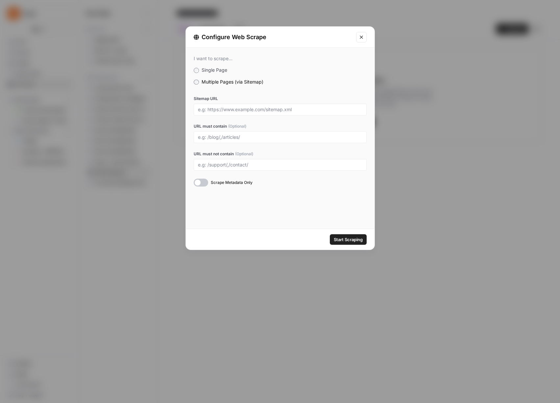
click at [204, 182] on div at bounding box center [201, 183] width 14 height 8
click at [287, 108] on input "Sitemap URL" at bounding box center [280, 110] width 164 height 6
click at [362, 35] on icon "Close modal" at bounding box center [361, 37] width 5 height 5
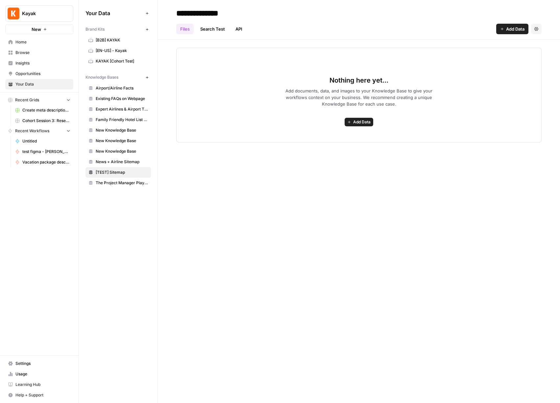
click at [362, 125] on span "Add Data" at bounding box center [361, 122] width 17 height 6
click at [332, 144] on span "Web Scrape" at bounding box center [335, 145] width 60 height 7
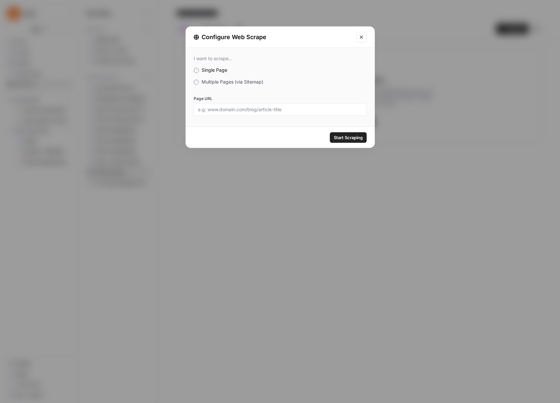
click at [211, 82] on span "Multiple Pages (via Sitemap)" at bounding box center [233, 82] width 62 height 6
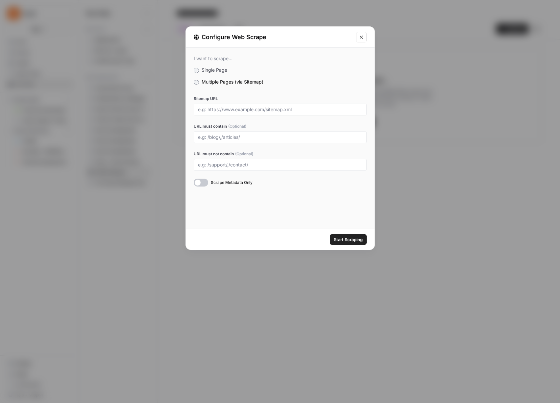
click at [216, 182] on span "Scrape Metadata Only" at bounding box center [232, 183] width 42 height 6
click at [240, 111] on input "Sitemap URL" at bounding box center [280, 110] width 164 height 6
type input "kayak.com"
click at [363, 37] on icon "Close modal" at bounding box center [361, 37] width 5 height 5
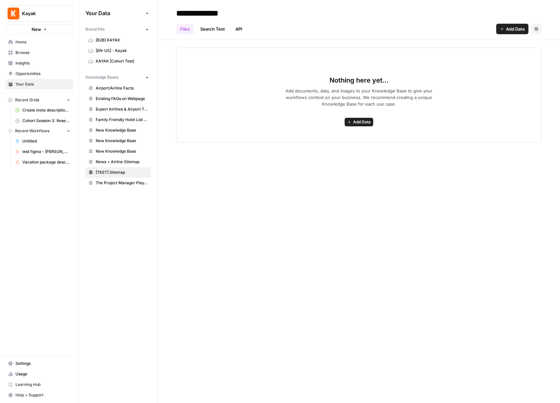
click at [121, 161] on span "News + Airline Sitemap" at bounding box center [122, 162] width 52 height 6
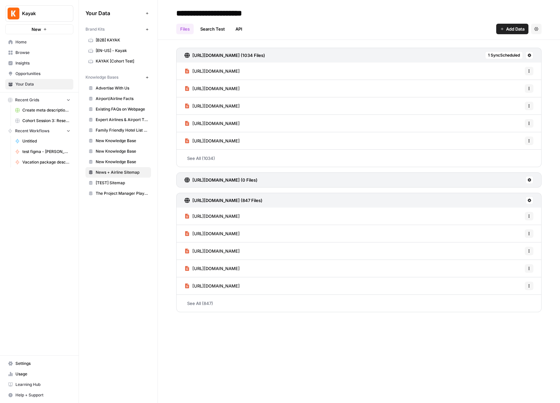
click at [23, 44] on span "Home" at bounding box center [42, 42] width 55 height 6
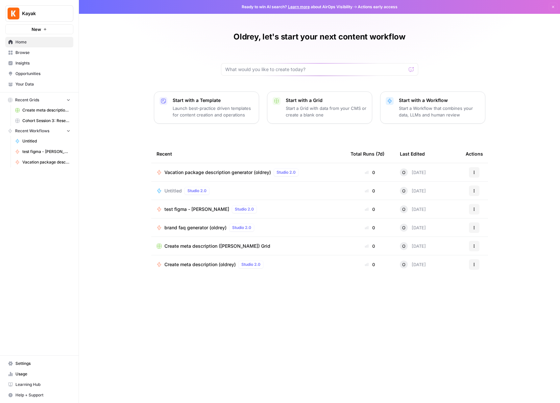
click at [26, 52] on span "Browse" at bounding box center [42, 53] width 55 height 6
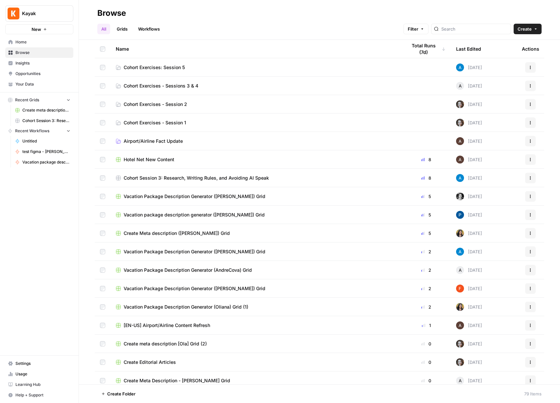
click at [208, 71] on td "Cohort Exercises: Session 5" at bounding box center [255, 67] width 291 height 18
click at [175, 66] on span "Cohort Exercises: Session 5" at bounding box center [154, 67] width 61 height 7
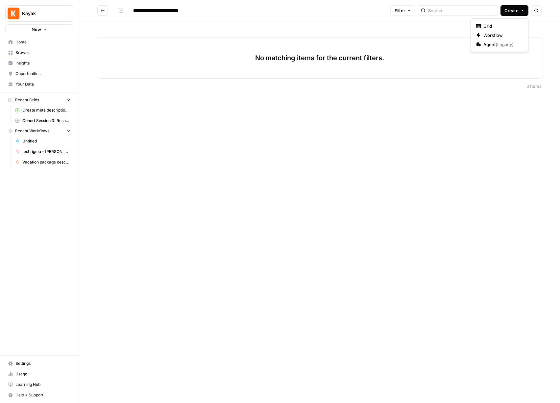
click at [510, 12] on span "Create" at bounding box center [511, 10] width 14 height 7
click at [499, 23] on span "Grid" at bounding box center [501, 26] width 37 height 7
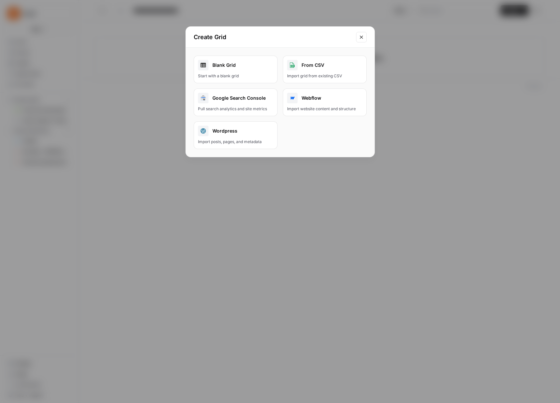
click at [247, 67] on div "Blank Grid" at bounding box center [235, 65] width 75 height 11
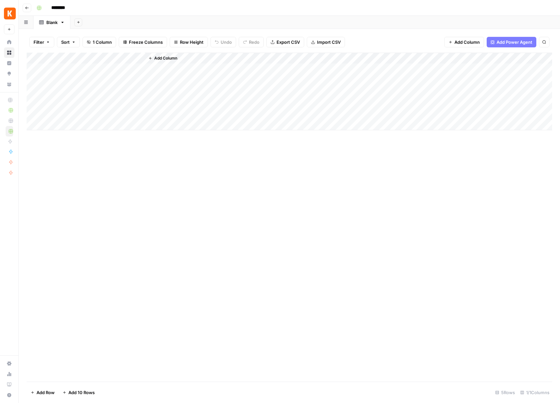
click at [57, 21] on div "Blank" at bounding box center [51, 22] width 11 height 7
click at [63, 24] on icon "button" at bounding box center [62, 22] width 5 height 5
click at [41, 7] on icon "button" at bounding box center [39, 8] width 5 height 5
click at [55, 105] on span "Coral" at bounding box center [70, 106] width 47 height 7
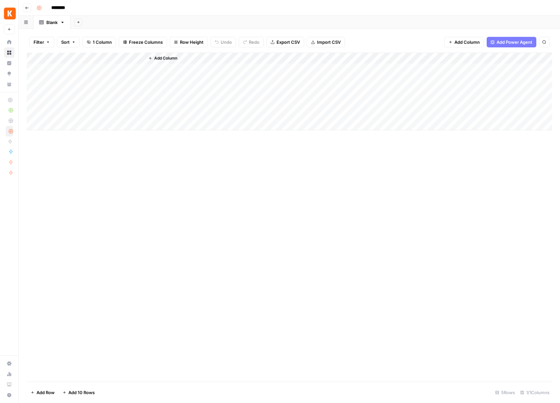
click at [66, 7] on input "********" at bounding box center [66, 8] width 37 height 11
type input "*"
type input "**********"
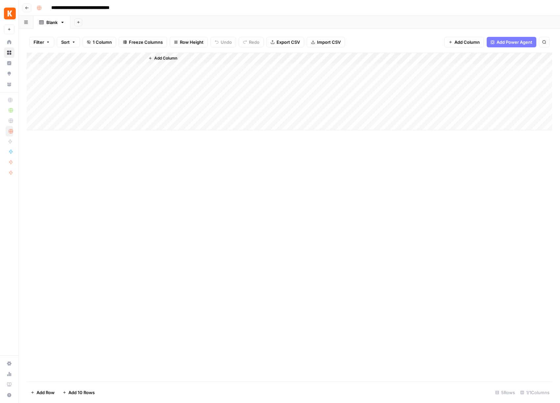
click at [158, 6] on div "**********" at bounding box center [294, 8] width 520 height 11
click at [79, 59] on div "Add Column" at bounding box center [289, 92] width 525 height 78
click at [75, 74] on input "Title" at bounding box center [89, 74] width 67 height 7
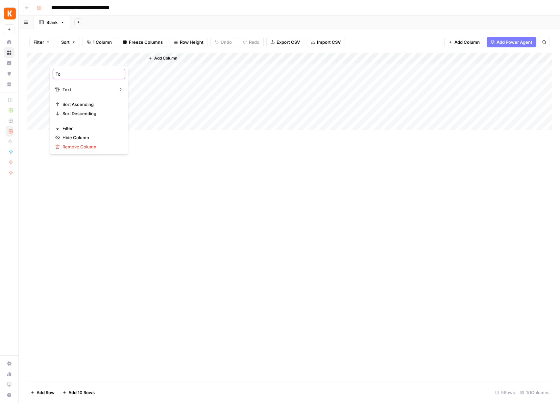
type input "T"
type input "topic"
click at [114, 173] on div "Add Column" at bounding box center [289, 217] width 525 height 329
click at [94, 69] on div "Add Column" at bounding box center [289, 92] width 525 height 78
click at [90, 69] on div "Add Column" at bounding box center [289, 92] width 525 height 78
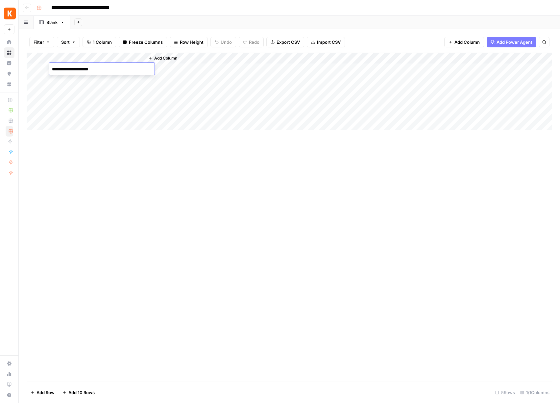
type textarea "**********"
click at [93, 81] on div "Add Column" at bounding box center [289, 92] width 525 height 78
click at [101, 78] on div "Add Column" at bounding box center [289, 92] width 525 height 78
click at [101, 78] on textarea at bounding box center [101, 80] width 105 height 9
type textarea "**********"
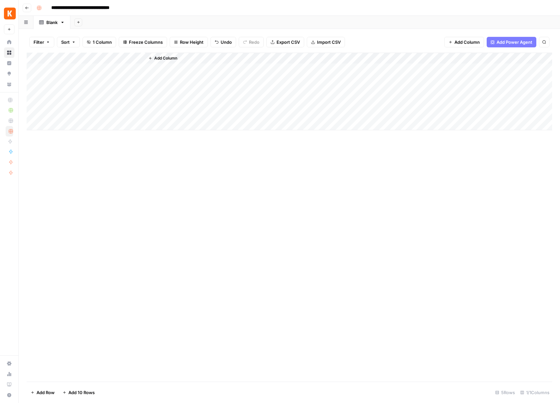
click at [96, 90] on div "Add Column" at bounding box center [289, 92] width 525 height 78
click at [113, 88] on div "Add Column" at bounding box center [289, 92] width 525 height 78
click at [113, 88] on textarea at bounding box center [101, 91] width 105 height 9
type textarea "**********"
click at [214, 68] on div "Add Column" at bounding box center [348, 92] width 407 height 78
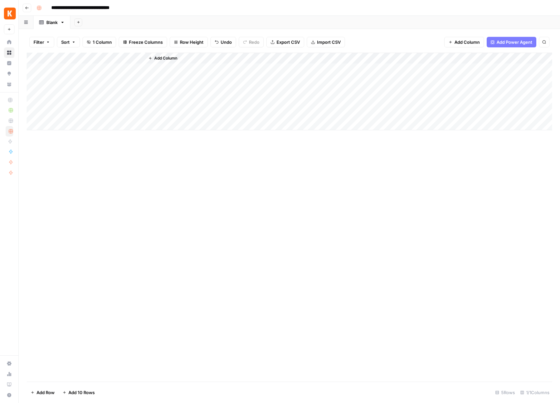
click at [459, 43] on span "Add Column" at bounding box center [466, 42] width 25 height 7
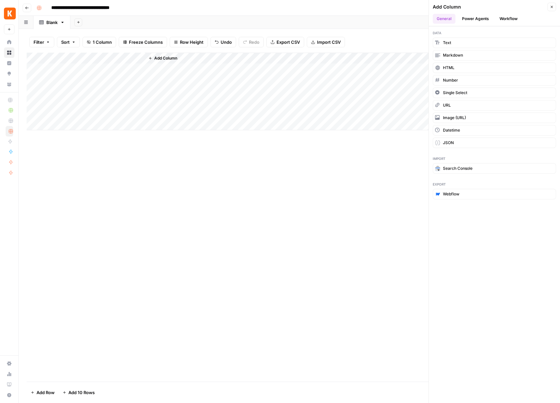
click at [469, 17] on button "Power Agents" at bounding box center [475, 19] width 35 height 10
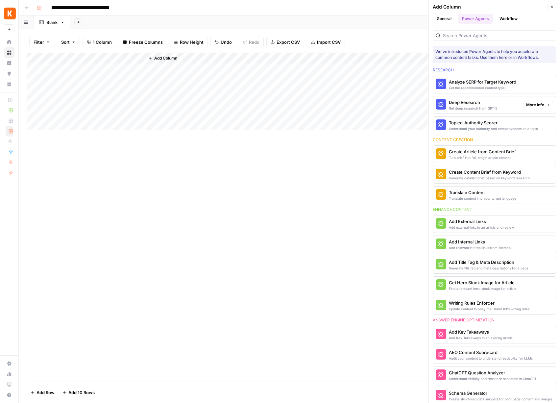
click at [476, 103] on div "Deep Research" at bounding box center [473, 102] width 48 height 7
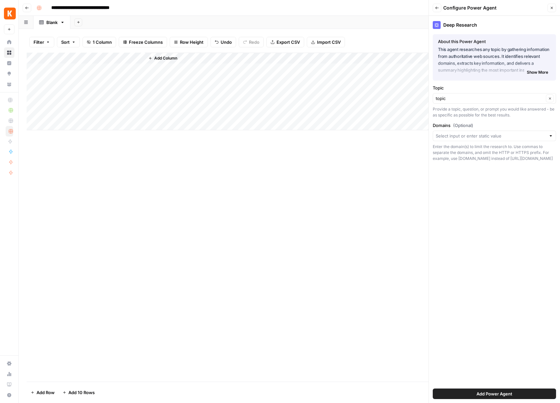
click at [484, 102] on div "topic Clear" at bounding box center [494, 98] width 123 height 11
type input "topic"
click at [352, 179] on div "Add Column" at bounding box center [289, 217] width 525 height 329
click at [478, 136] on input "Domains (Optional)" at bounding box center [491, 136] width 110 height 7
click at [376, 165] on div "Add Column" at bounding box center [289, 217] width 525 height 329
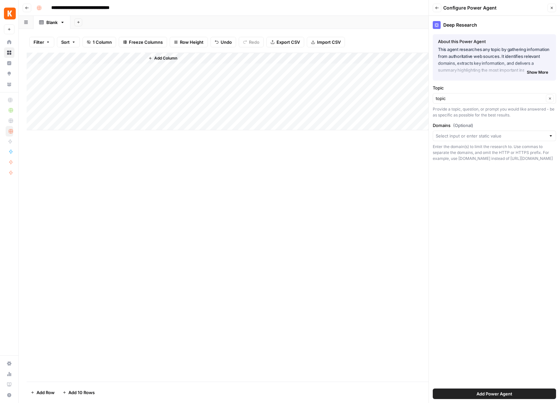
click at [119, 92] on div "Add Column" at bounding box center [289, 92] width 525 height 78
click at [115, 120] on div "Add Column" at bounding box center [289, 92] width 525 height 78
click at [200, 186] on div "Add Column" at bounding box center [289, 217] width 525 height 329
click at [437, 6] on icon "button" at bounding box center [437, 8] width 4 height 4
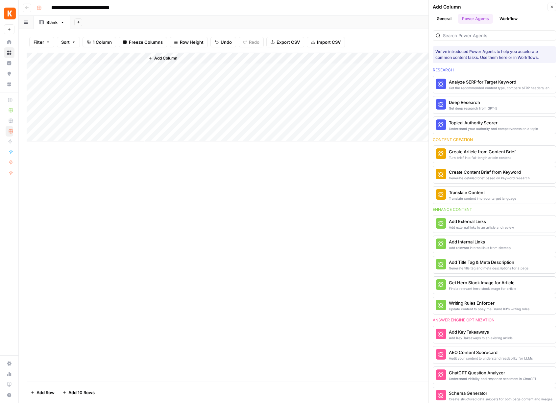
click at [547, 6] on button "Close" at bounding box center [551, 7] width 9 height 9
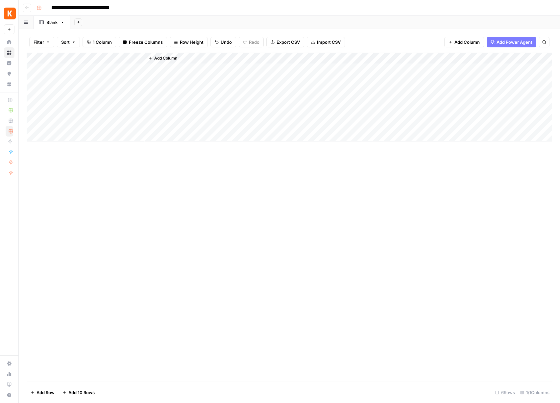
click at [461, 40] on span "Add Column" at bounding box center [466, 42] width 25 height 7
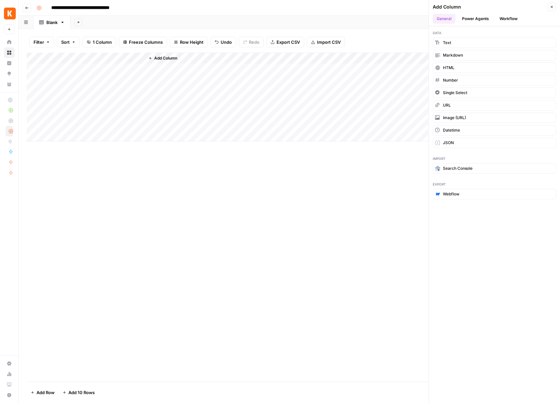
click at [476, 17] on button "Power Agents" at bounding box center [475, 19] width 35 height 10
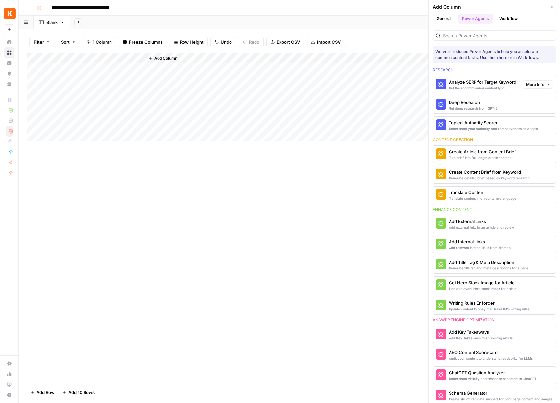
click at [470, 102] on div "Deep Research" at bounding box center [473, 102] width 48 height 7
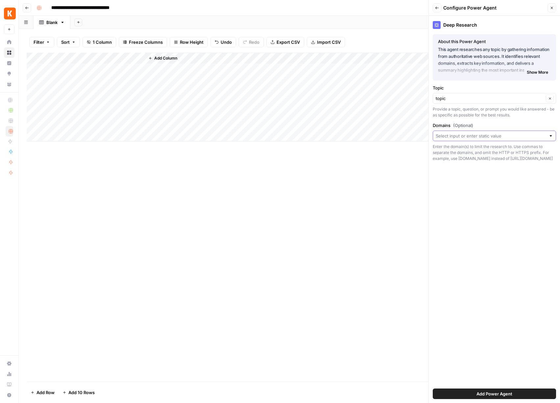
click at [469, 136] on input "Domains (Optional)" at bounding box center [491, 136] width 110 height 7
click at [500, 392] on span "Add Power Agent" at bounding box center [494, 393] width 36 height 7
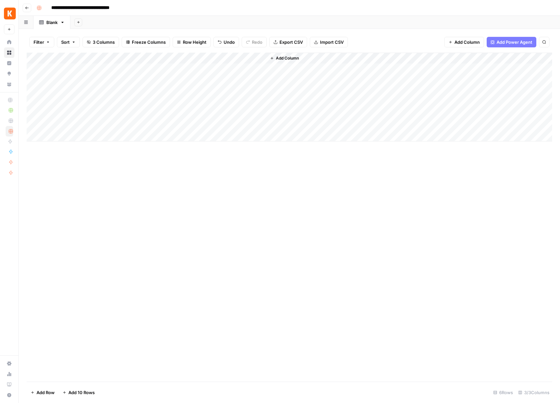
click at [152, 91] on div "Add Column" at bounding box center [289, 97] width 525 height 89
click at [246, 92] on div "Add Column" at bounding box center [289, 97] width 525 height 89
click at [239, 91] on div "Add Column" at bounding box center [289, 97] width 525 height 89
click at [244, 137] on div "Add Column" at bounding box center [289, 97] width 525 height 89
click at [246, 213] on div "Add Column" at bounding box center [289, 217] width 525 height 329
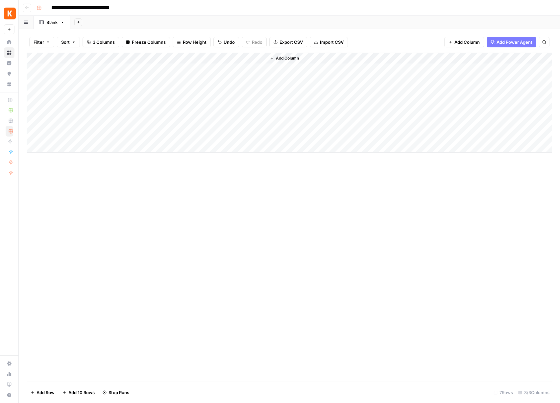
click at [242, 56] on div "Add Column" at bounding box center [289, 103] width 525 height 100
click at [346, 253] on div "Add Column" at bounding box center [289, 217] width 525 height 329
click at [178, 92] on div "Add Column" at bounding box center [289, 103] width 525 height 100
click at [254, 215] on div "Add Column" at bounding box center [289, 217] width 525 height 329
click at [184, 58] on div "Add Column" at bounding box center [289, 103] width 525 height 100
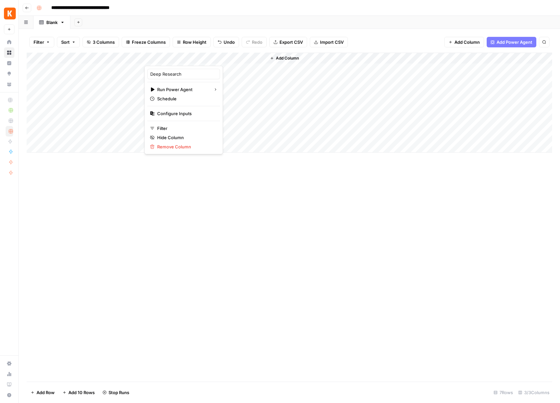
click at [194, 57] on div at bounding box center [175, 59] width 63 height 13
click at [194, 59] on div at bounding box center [175, 59] width 63 height 13
click at [193, 58] on div at bounding box center [175, 59] width 63 height 13
click at [227, 230] on div "Add Column" at bounding box center [289, 217] width 525 height 329
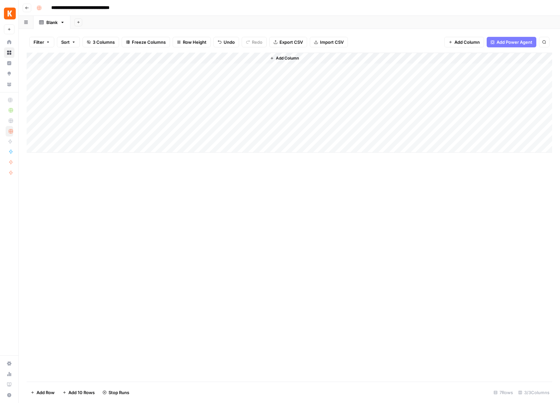
click at [175, 57] on div "Add Column" at bounding box center [289, 103] width 525 height 100
click at [374, 263] on div "Add Column" at bounding box center [289, 217] width 525 height 329
click at [184, 58] on div "Add Column" at bounding box center [289, 103] width 525 height 100
click at [194, 56] on div at bounding box center [175, 59] width 63 height 13
click at [193, 58] on div at bounding box center [175, 59] width 63 height 13
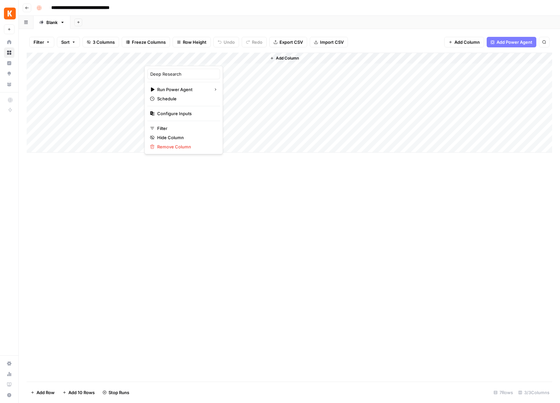
click at [171, 59] on div at bounding box center [175, 59] width 63 height 13
click at [239, 224] on div "Add Column" at bounding box center [289, 217] width 525 height 329
click at [179, 58] on div "Add Column" at bounding box center [289, 103] width 525 height 100
click at [366, 226] on div "Add Column" at bounding box center [289, 217] width 525 height 329
click at [182, 57] on div "Add Column" at bounding box center [289, 103] width 525 height 100
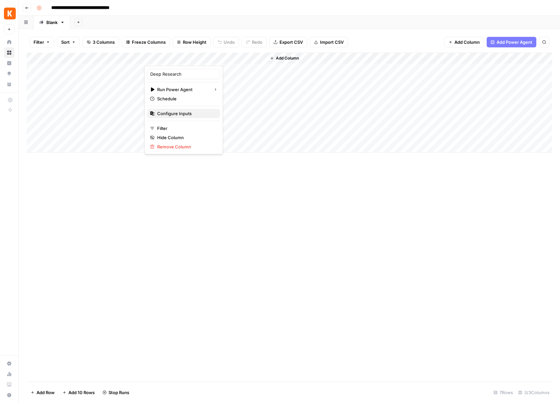
click at [178, 113] on span "Configure Inputs" at bounding box center [186, 113] width 58 height 7
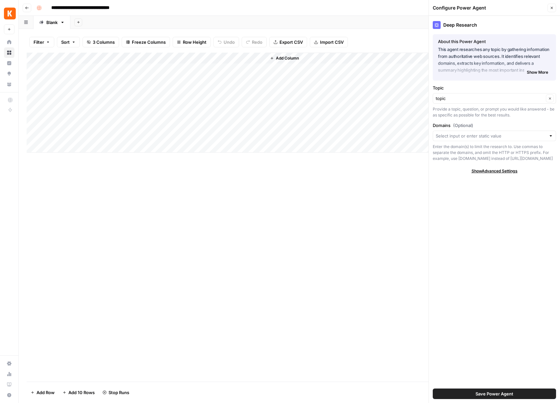
click at [550, 4] on button "Close" at bounding box center [551, 8] width 9 height 9
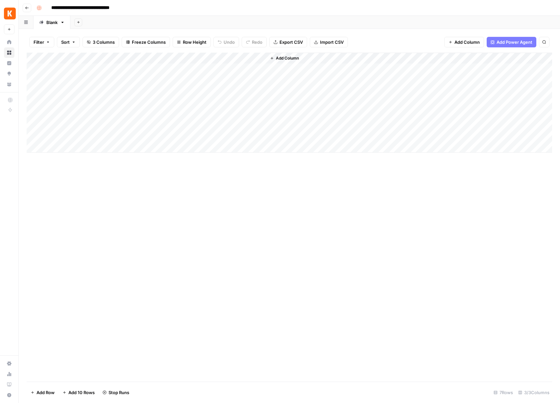
click at [177, 57] on div "Add Column" at bounding box center [289, 103] width 525 height 100
click at [399, 250] on div "Add Column" at bounding box center [289, 217] width 525 height 329
click at [201, 91] on div "Add Column" at bounding box center [289, 103] width 525 height 100
click at [202, 91] on div "Add Column" at bounding box center [289, 103] width 525 height 100
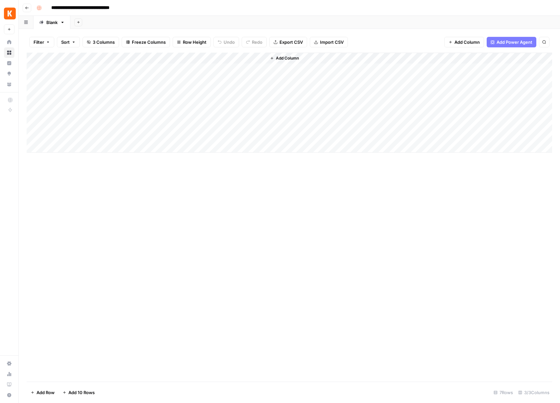
click at [193, 58] on div "Add Column" at bounding box center [289, 103] width 525 height 100
click at [181, 147] on span "Remove Column" at bounding box center [186, 146] width 58 height 7
click at [261, 70] on button "Delete" at bounding box center [257, 74] width 22 height 12
click at [473, 40] on span "Add Column" at bounding box center [466, 42] width 25 height 7
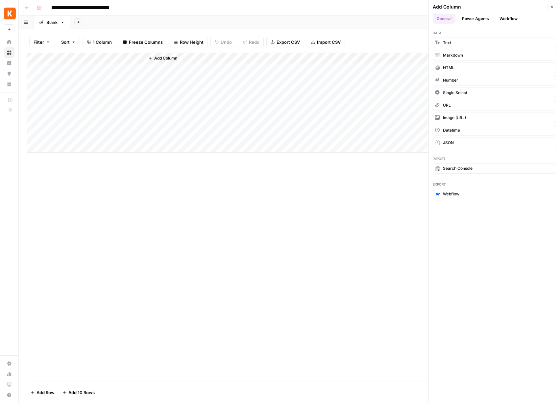
click at [477, 19] on button "Power Agents" at bounding box center [475, 19] width 35 height 10
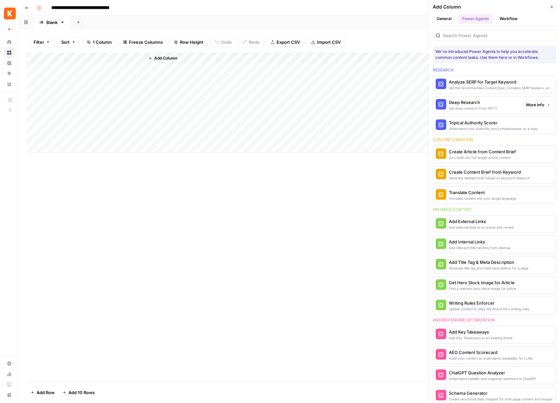
click at [475, 105] on div "Deep Research" at bounding box center [473, 102] width 48 height 7
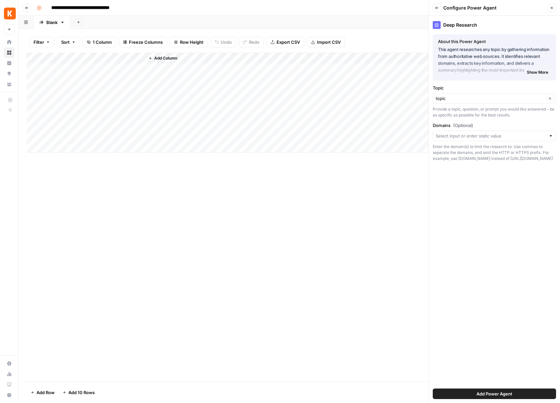
click at [499, 390] on span "Add Power Agent" at bounding box center [494, 393] width 36 height 7
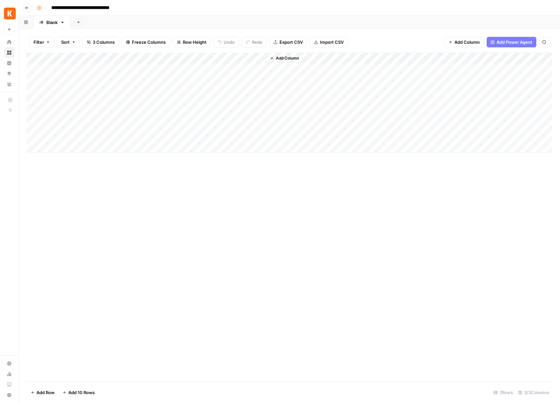
click at [178, 58] on div "Add Column" at bounding box center [289, 103] width 525 height 100
click at [309, 200] on div "Add Column" at bounding box center [289, 217] width 525 height 329
click at [28, 6] on icon "button" at bounding box center [27, 8] width 4 height 4
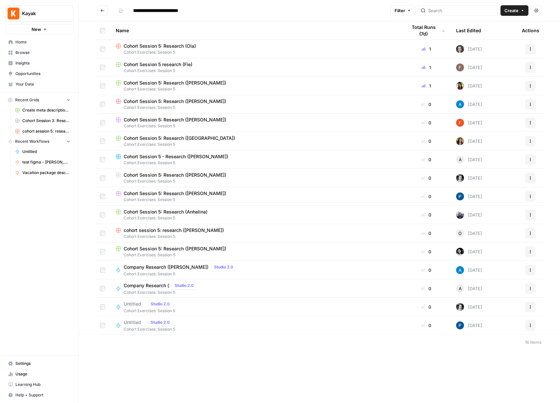
click at [28, 6] on button "Kayak" at bounding box center [39, 13] width 68 height 16
click at [517, 8] on span "Create" at bounding box center [511, 10] width 14 height 7
click at [506, 36] on span "Workflow" at bounding box center [501, 35] width 37 height 7
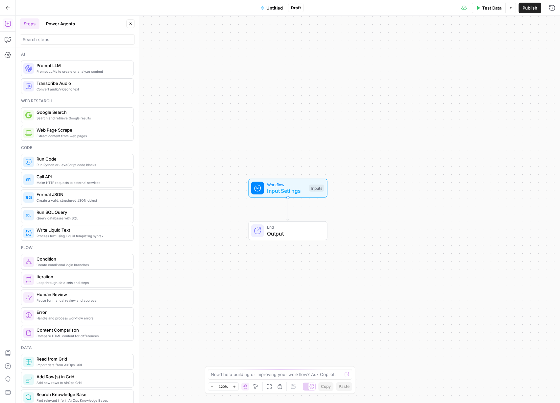
click at [276, 7] on span "Untitled" at bounding box center [274, 8] width 16 height 7
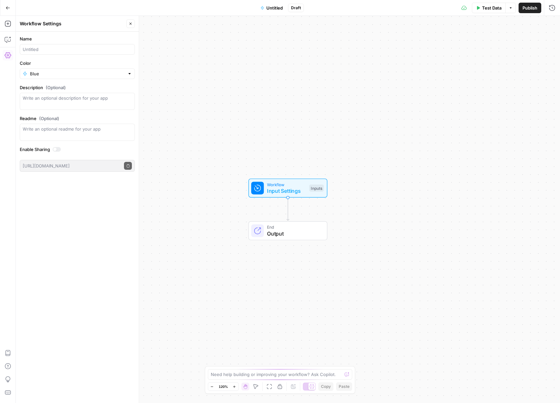
click at [38, 67] on div "Color Blue" at bounding box center [77, 69] width 115 height 19
click at [42, 76] on input "Color" at bounding box center [77, 73] width 95 height 7
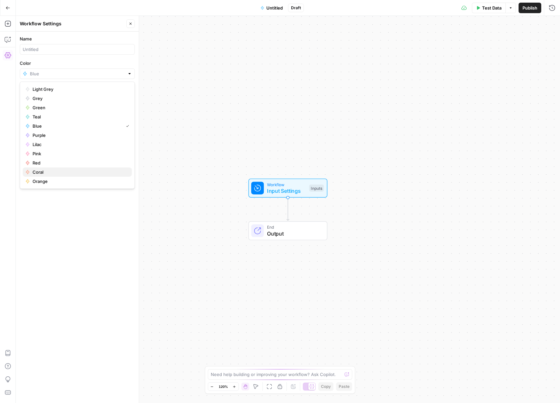
click at [51, 171] on span "Coral" at bounding box center [80, 172] width 94 height 7
type input "Coral"
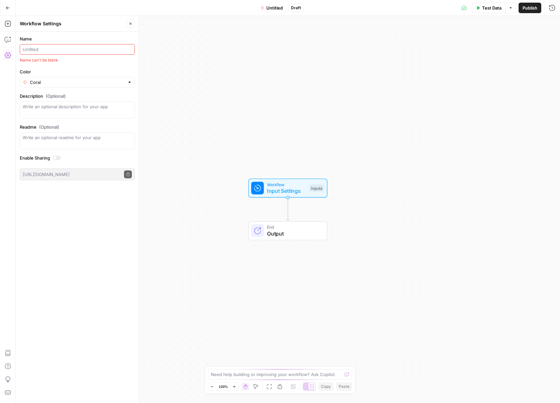
click at [91, 53] on div at bounding box center [77, 49] width 115 height 11
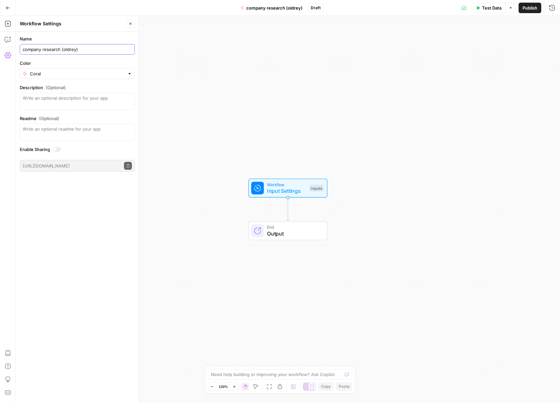
type input "company research (oldrey)"
click at [329, 56] on div "Workflow Input Settings Inputs End Output" at bounding box center [288, 209] width 544 height 387
click at [535, 10] on span "Publish" at bounding box center [529, 8] width 15 height 7
click at [6, 8] on icon "button" at bounding box center [8, 8] width 5 height 5
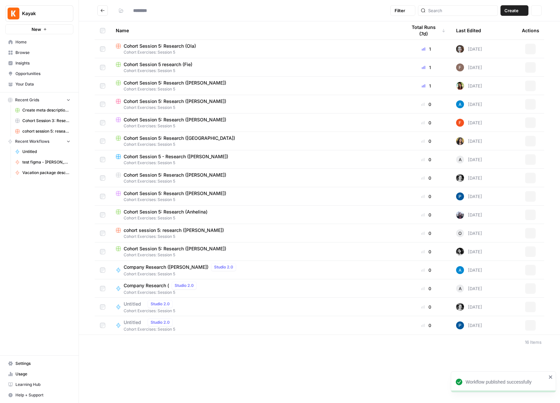
type input "**********"
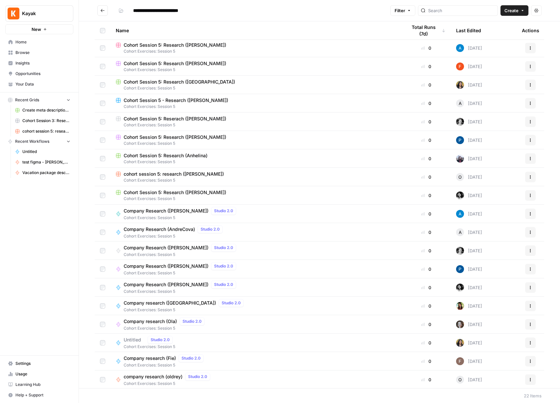
scroll to position [57, 0]
click at [235, 382] on div "company research (oldrey) Studio 2.0 Cohort Exercises: Session 5" at bounding box center [256, 379] width 280 height 14
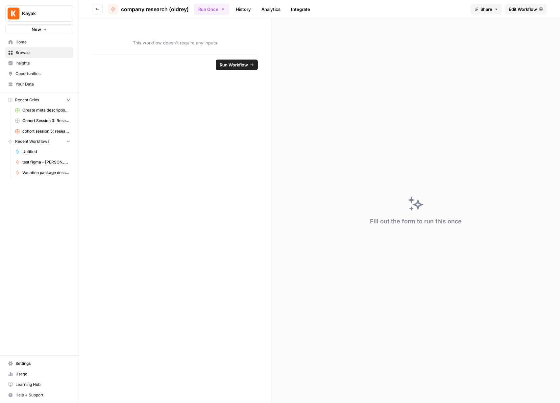
click at [236, 60] on button "Run Workflow" at bounding box center [237, 65] width 42 height 11
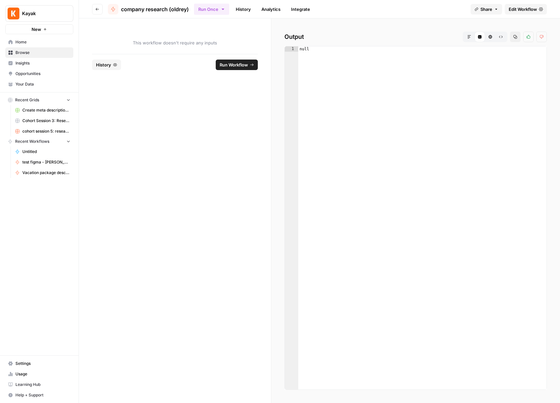
click at [518, 9] on span "Edit Workflow" at bounding box center [523, 9] width 28 height 7
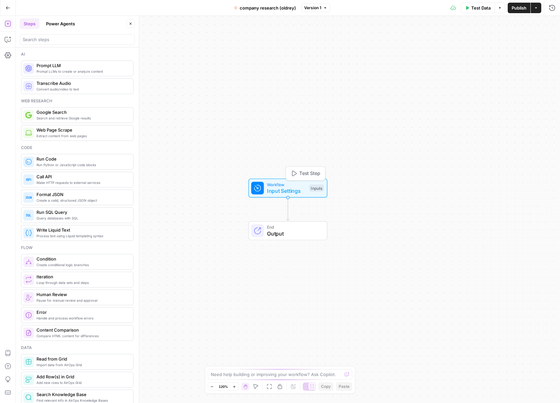
click at [296, 182] on span "Workflow" at bounding box center [286, 184] width 39 height 6
click at [464, 43] on button "Add Field" at bounding box center [488, 44] width 109 height 11
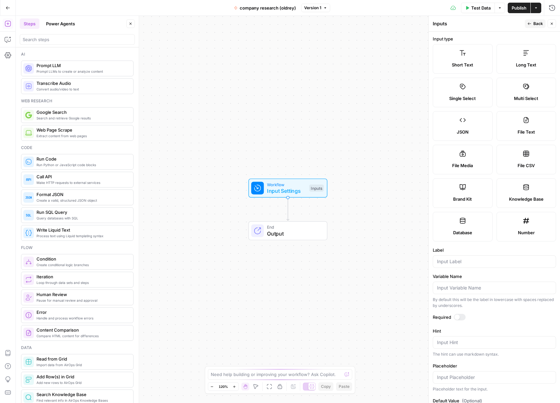
click at [461, 59] on label "Short Text" at bounding box center [463, 59] width 60 height 30
click at [468, 262] on input "Label" at bounding box center [494, 261] width 115 height 7
type input "C"
type input "company name"
click at [456, 314] on div at bounding box center [456, 316] width 5 height 5
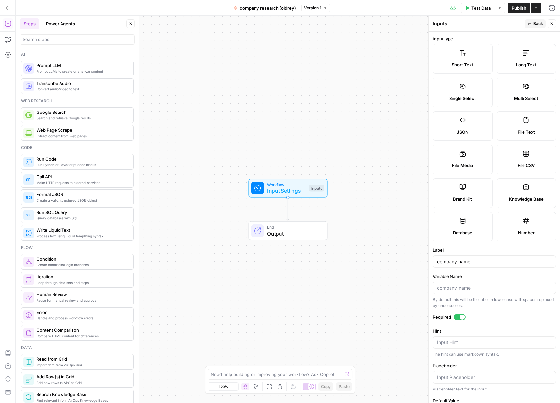
click at [74, 71] on span "Prompt LLMs to create or analyze content" at bounding box center [81, 71] width 91 height 5
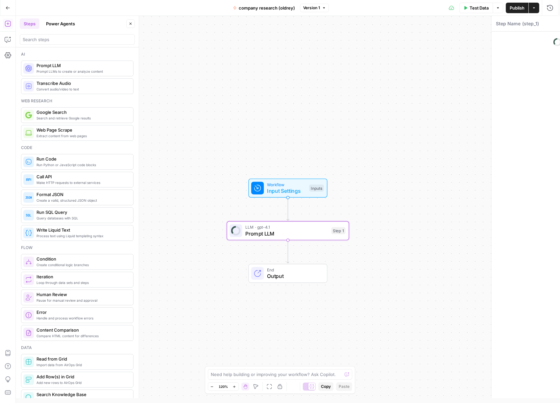
type textarea "Prompt LLM"
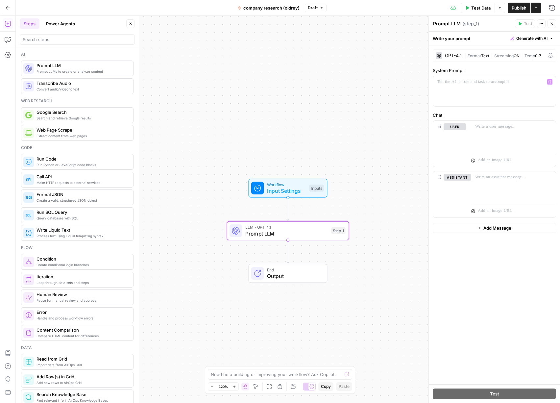
click at [449, 55] on div "GPT-4.1" at bounding box center [453, 55] width 17 height 5
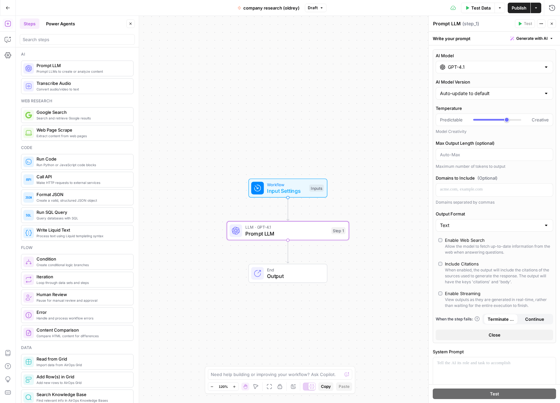
click at [462, 64] on input "GPT-4.1" at bounding box center [494, 67] width 93 height 7
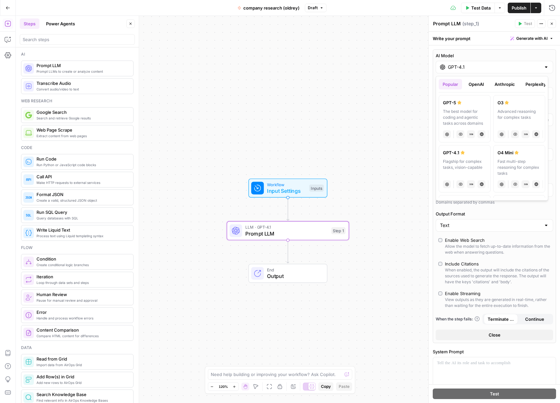
click at [466, 107] on label "GPT-5 The best model for coding and agentic tasks across domains chat Vision Ca…" at bounding box center [465, 118] width 52 height 47
type input "GPT-5"
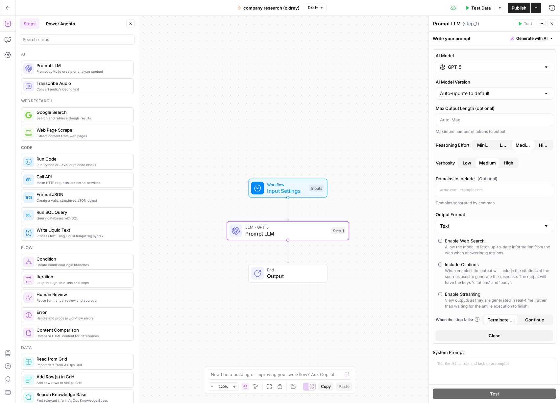
click at [442, 243] on label "Enable Web Search Allow the model to fetch up-to-date information from the web …" at bounding box center [494, 246] width 112 height 18
click at [508, 335] on button "Close" at bounding box center [494, 335] width 117 height 11
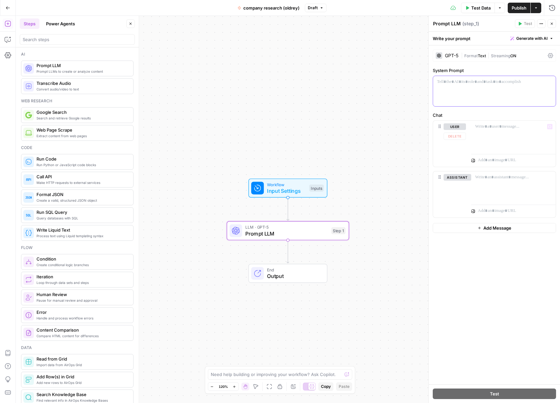
click at [468, 88] on div at bounding box center [494, 91] width 123 height 30
click at [468, 83] on p "To enrich screen reader interactions, please activate Accessibility in Grammarl…" at bounding box center [494, 82] width 115 height 7
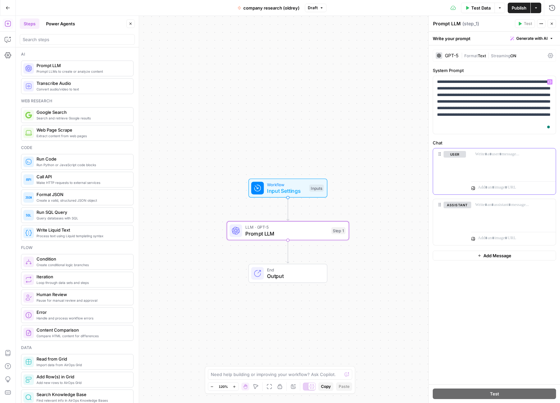
click at [495, 158] on div at bounding box center [513, 163] width 85 height 30
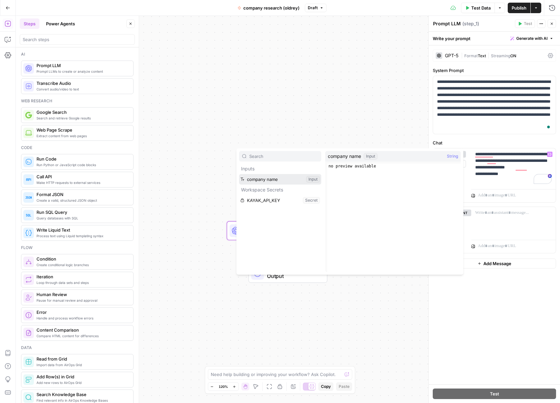
click at [263, 180] on button "Select variable company name" at bounding box center [280, 179] width 82 height 11
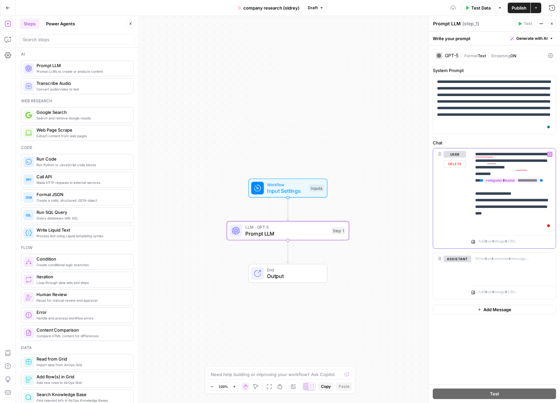
click at [540, 226] on p "**********" at bounding box center [513, 190] width 77 height 79
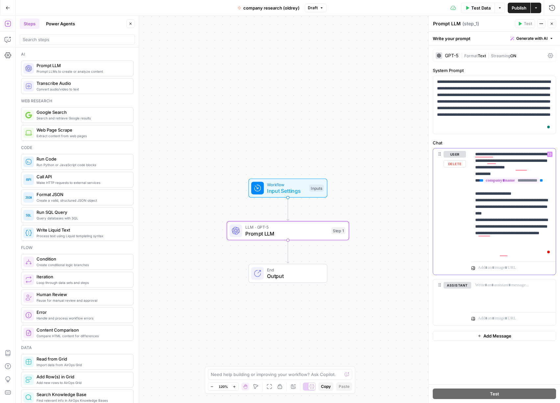
click at [474, 245] on div "**********" at bounding box center [513, 203] width 85 height 110
click at [524, 253] on p "**********" at bounding box center [513, 203] width 77 height 105
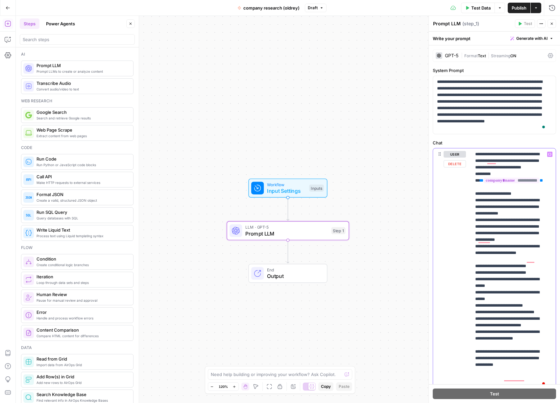
click at [514, 287] on p "**********" at bounding box center [511, 269] width 72 height 237
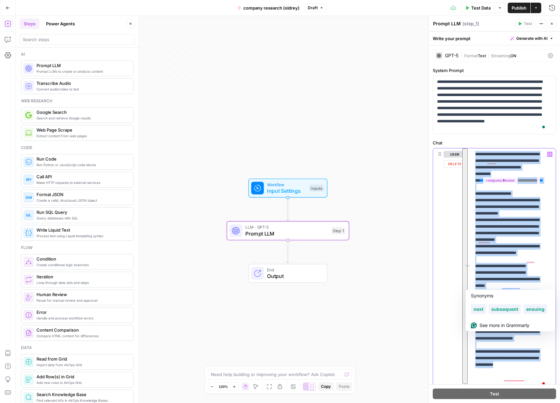
click at [514, 287] on p "**********" at bounding box center [511, 269] width 72 height 237
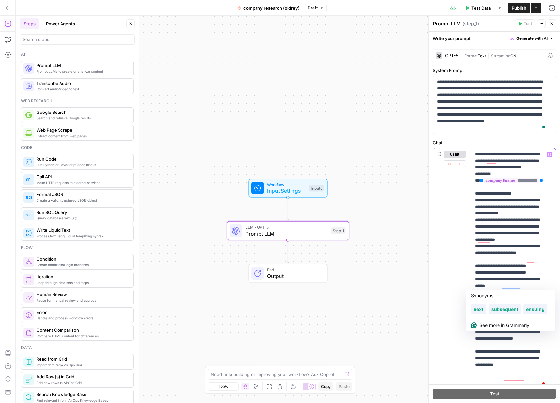
click at [527, 284] on p "**********" at bounding box center [511, 269] width 72 height 237
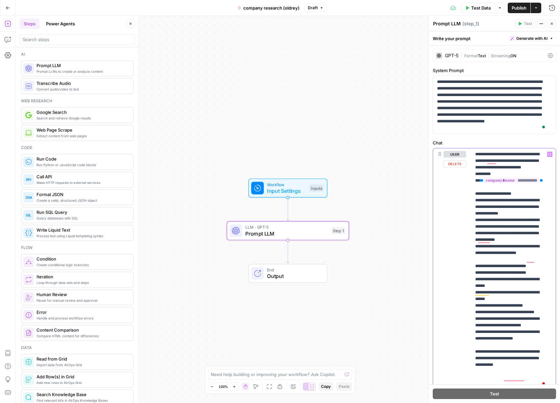
click at [537, 285] on p "**********" at bounding box center [511, 269] width 72 height 237
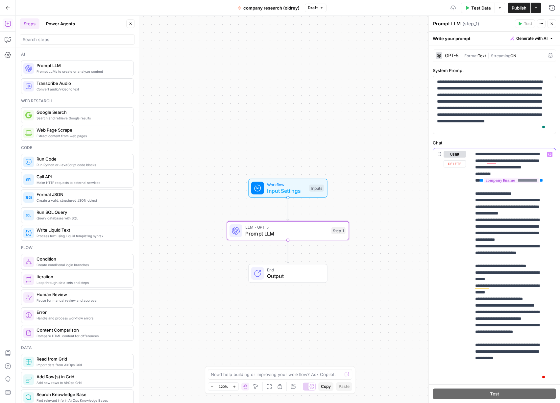
scroll to position [50, 0]
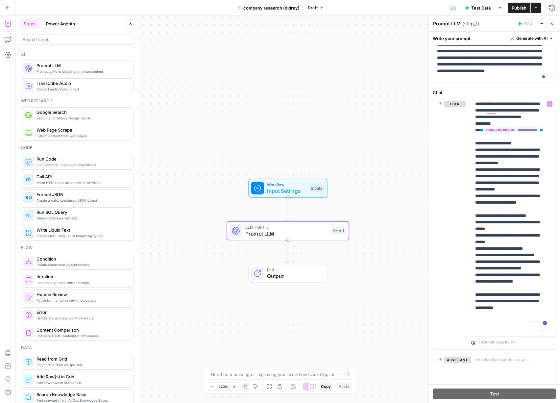
click at [474, 6] on span "Test Data" at bounding box center [480, 8] width 19 height 7
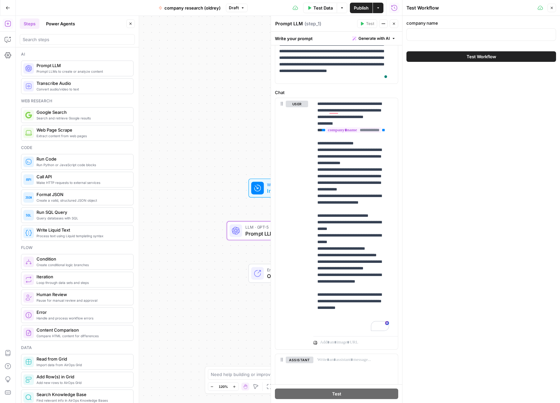
click at [445, 38] on div at bounding box center [481, 34] width 150 height 12
type input "skyscanner"
click at [552, 8] on icon "button" at bounding box center [552, 8] width 4 height 4
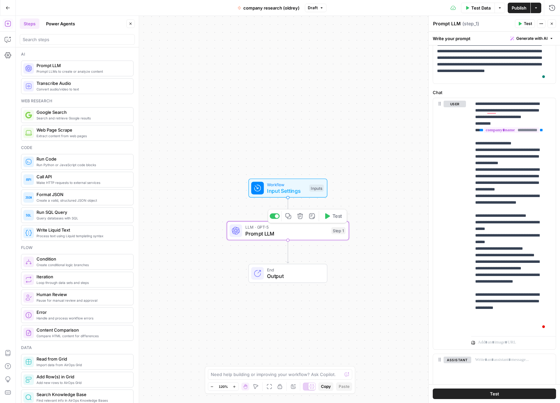
click at [326, 217] on icon "button" at bounding box center [327, 216] width 5 height 6
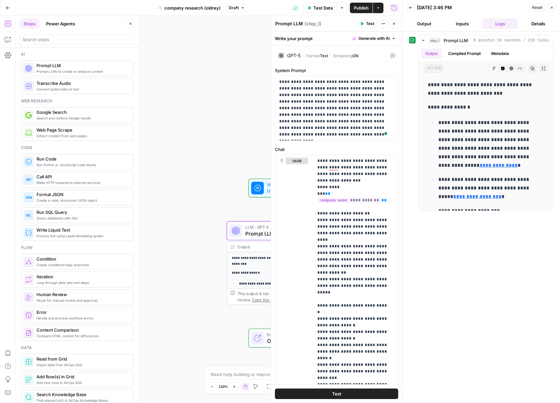
scroll to position [50, 0]
